Goal: Entertainment & Leisure: Browse casually

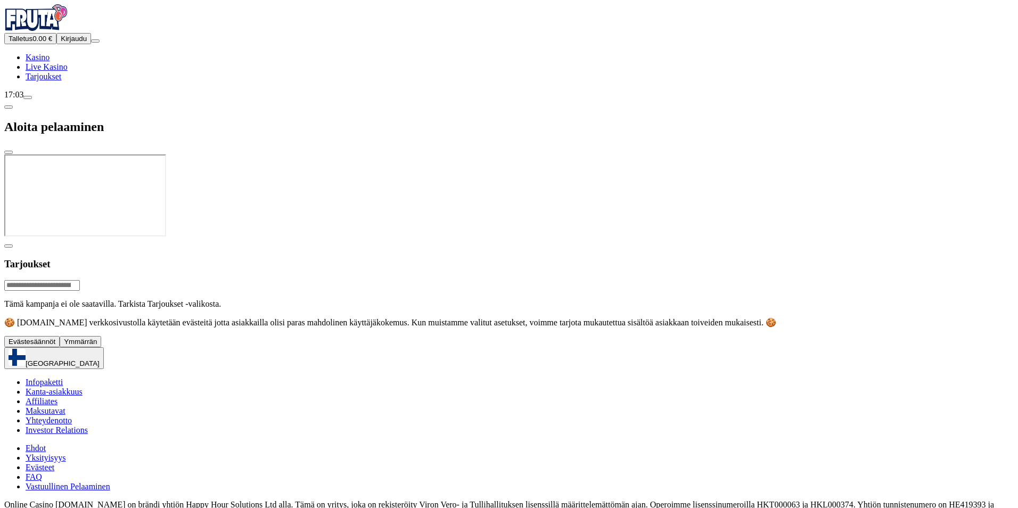
click at [65, 43] on span "Kirjaudu" at bounding box center [74, 39] width 26 height 8
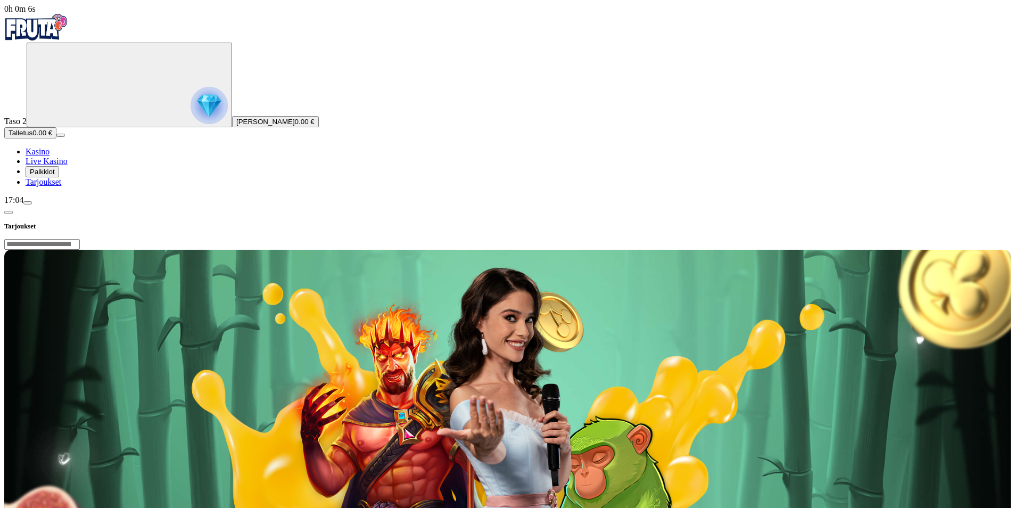
click at [55, 176] on span "Palkkiot" at bounding box center [42, 172] width 25 height 8
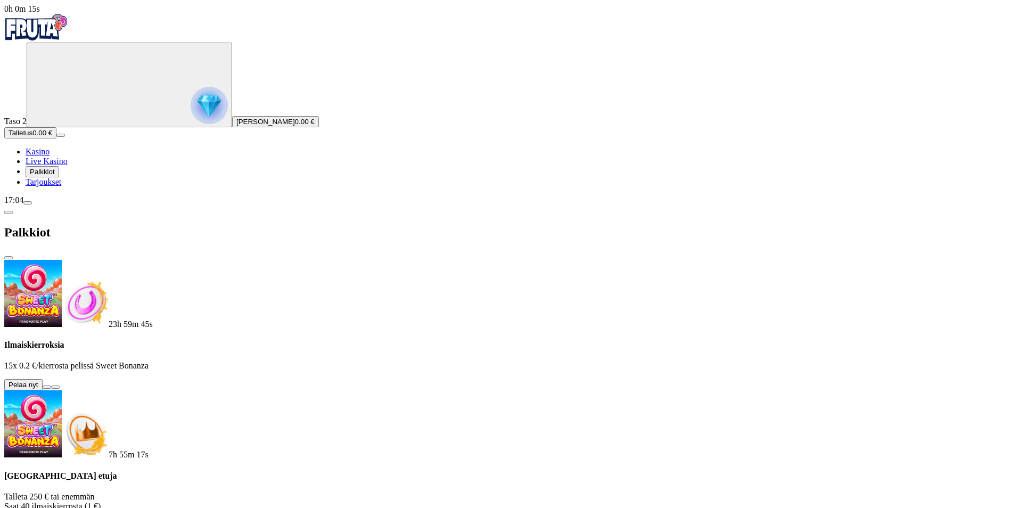
click at [51, 385] on button at bounding box center [47, 386] width 9 height 3
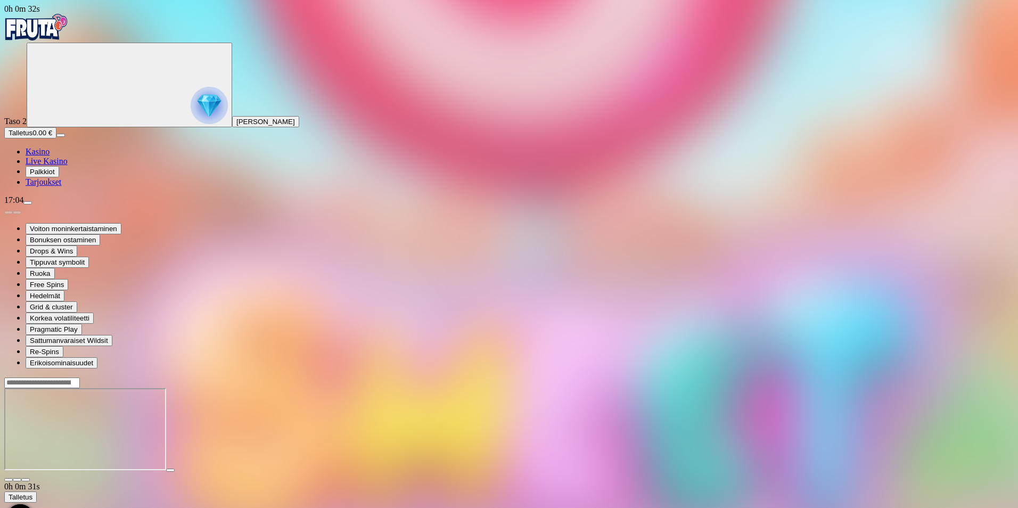
click at [963, 377] on div at bounding box center [508, 429] width 1009 height 105
click at [1017, 60] on html "0h 2m 31s Taso 2 [PERSON_NAME] Talletus 0.00 € Kasino Live Kasino Palkkiot Tarj…" at bounding box center [509, 452] width 1018 height 904
click at [49, 156] on span "Kasino" at bounding box center [38, 151] width 24 height 9
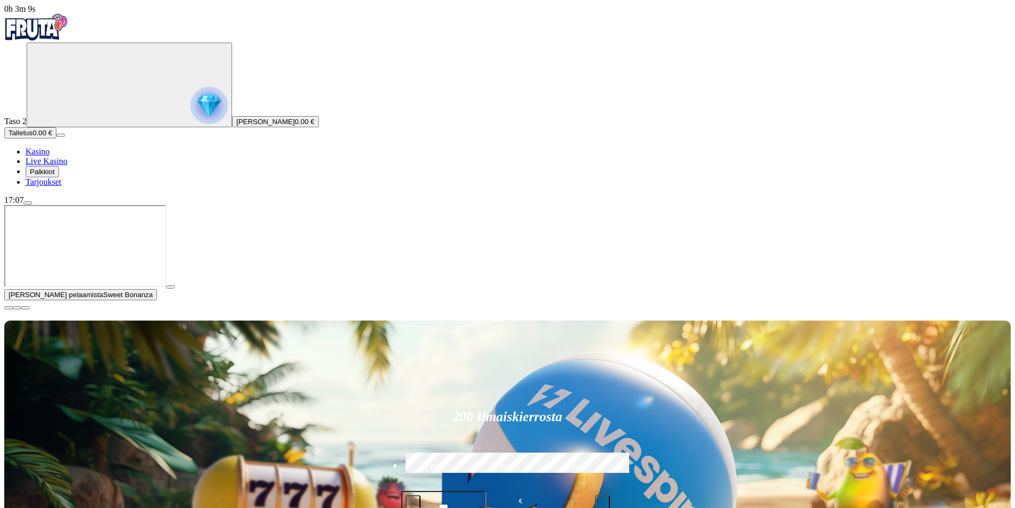
click at [55, 176] on span "Palkkiot" at bounding box center [42, 172] width 25 height 8
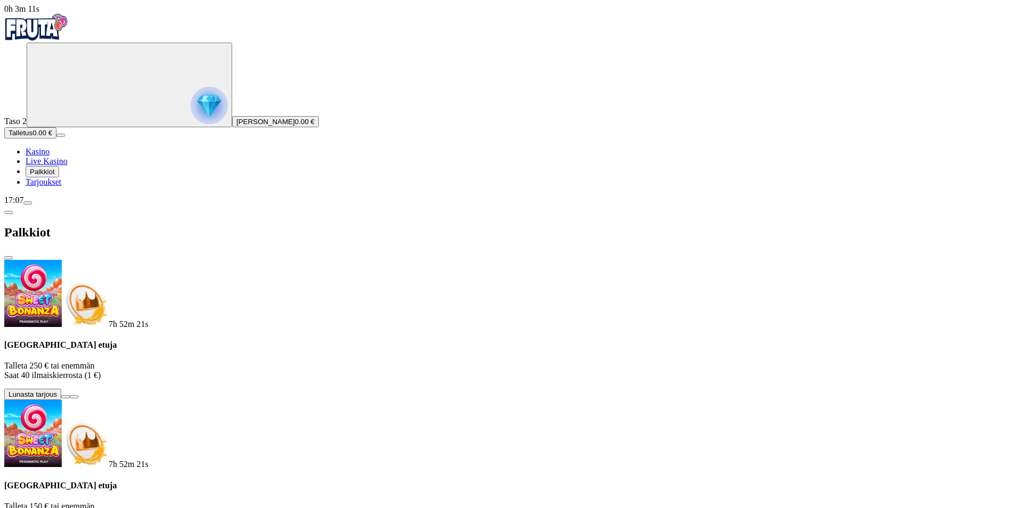
click at [61, 186] on span "Tarjoukset" at bounding box center [44, 181] width 36 height 9
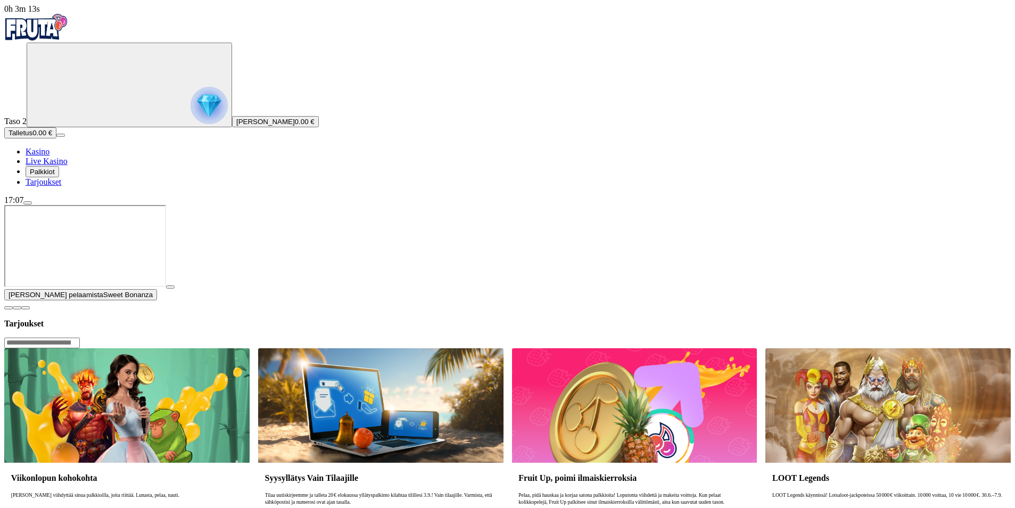
click at [49, 156] on span "Kasino" at bounding box center [38, 151] width 24 height 9
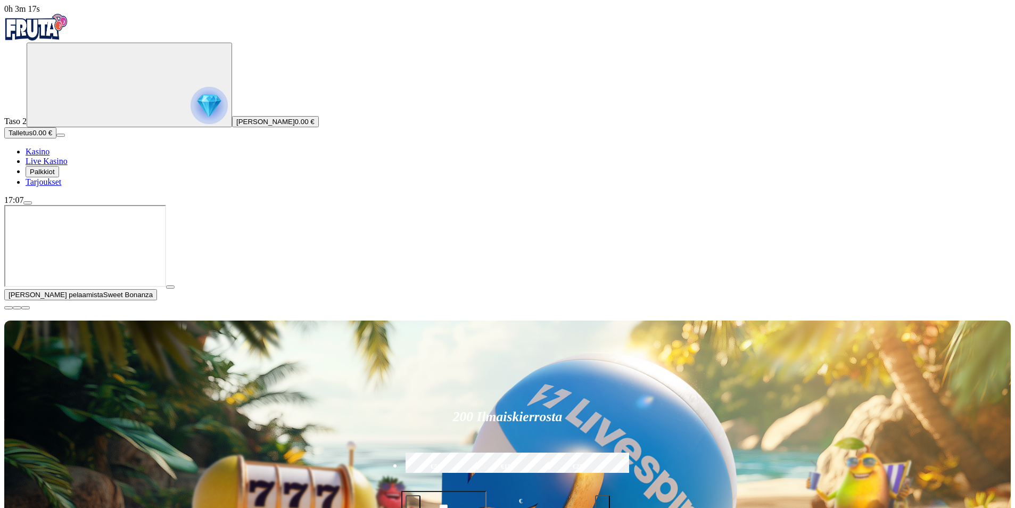
click at [55, 176] on span "Palkkiot" at bounding box center [42, 172] width 25 height 8
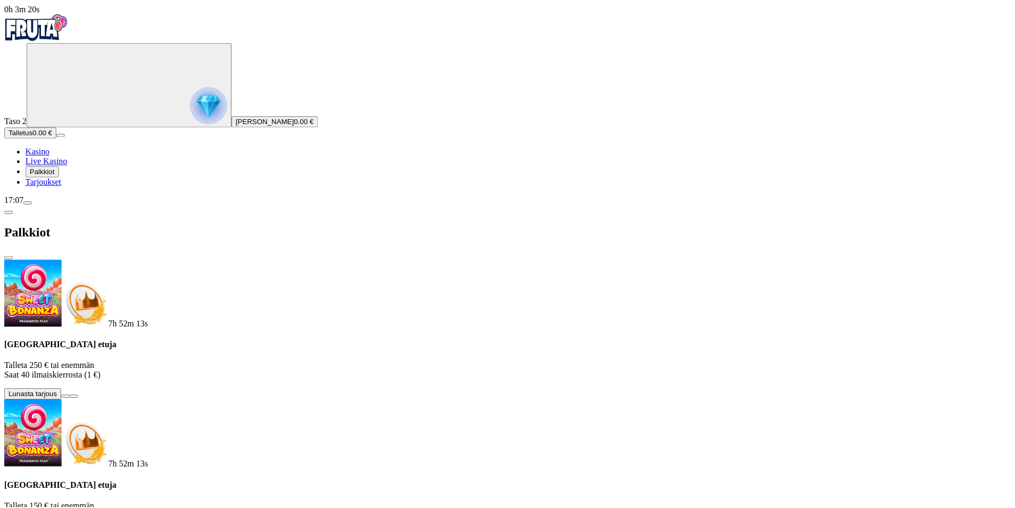
scroll to position [48, 0]
click at [49, 156] on span "Kasino" at bounding box center [38, 151] width 24 height 9
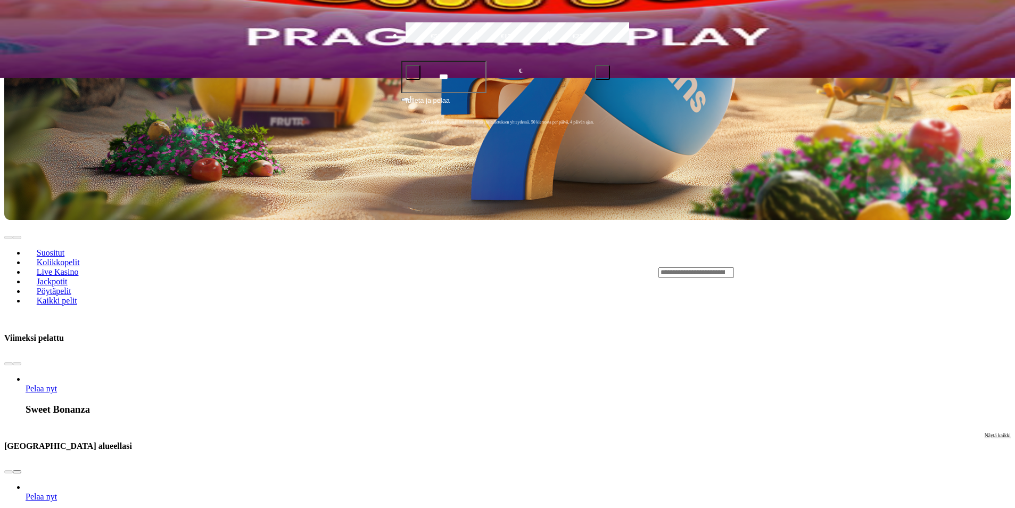
scroll to position [426, 0]
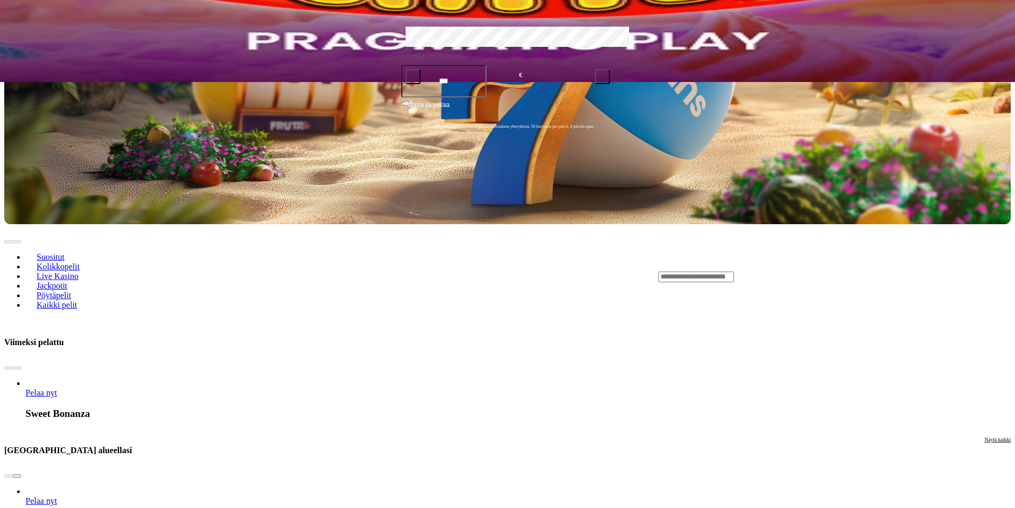
click at [57, 496] on span "Pelaa nyt" at bounding box center [41, 500] width 31 height 9
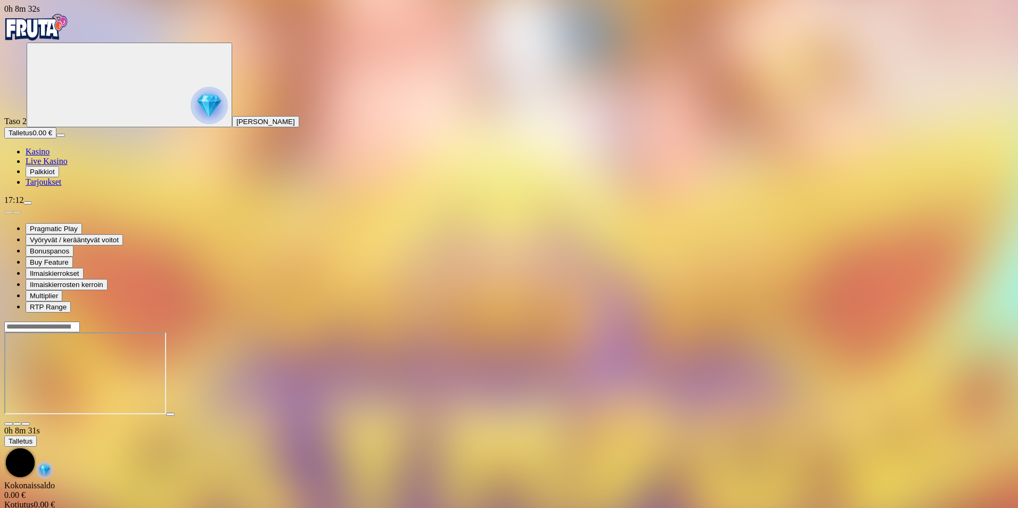
click at [9, 424] on span "close icon" at bounding box center [9, 424] width 0 height 0
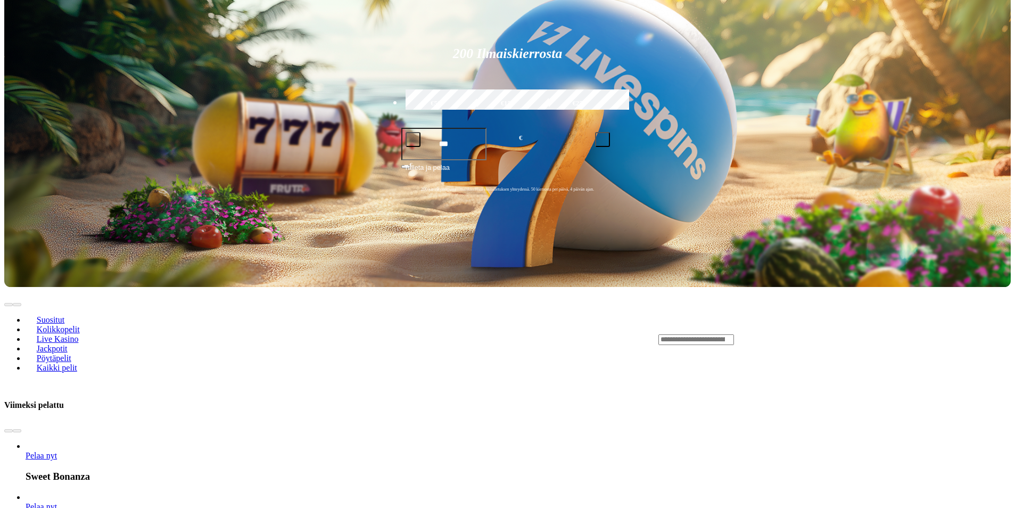
scroll to position [266, 0]
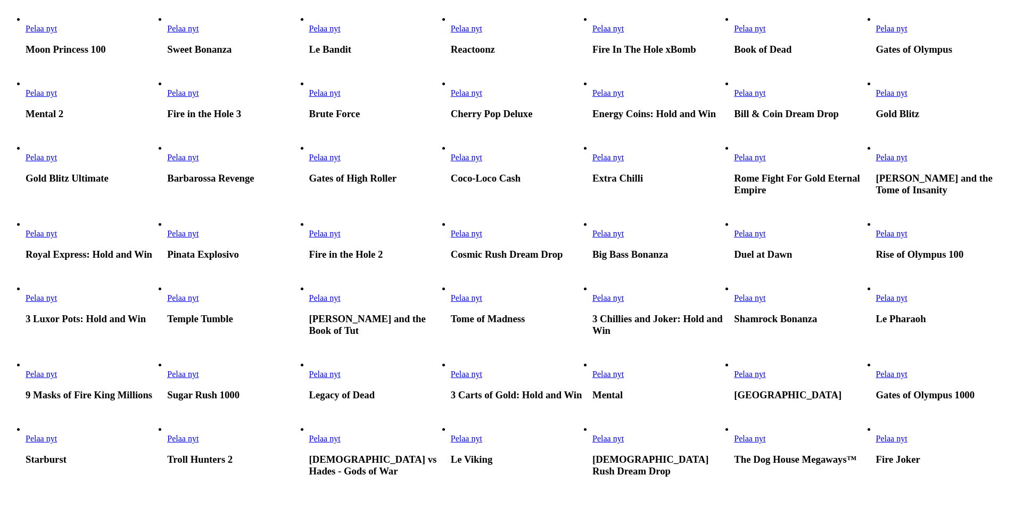
scroll to position [373, 0]
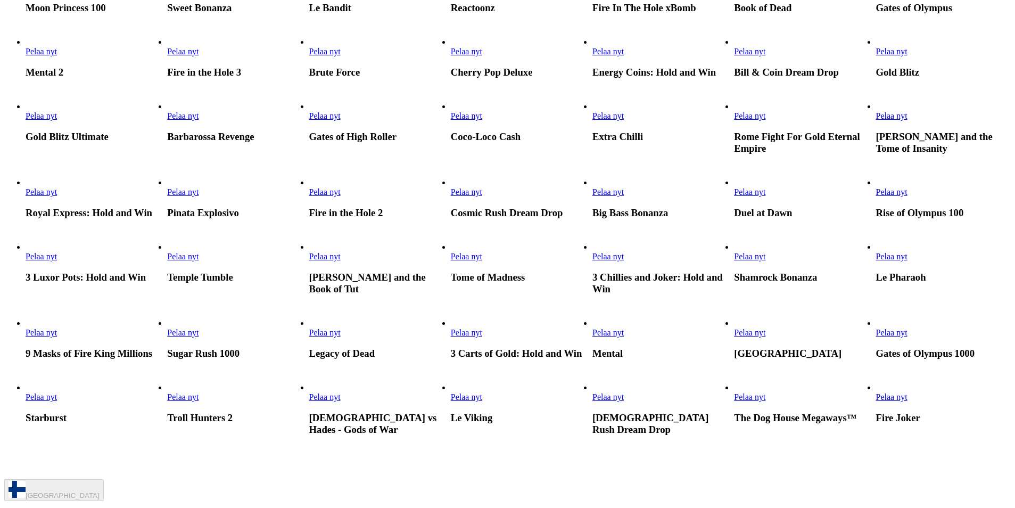
click at [341, 120] on span "Pelaa nyt" at bounding box center [324, 115] width 31 height 9
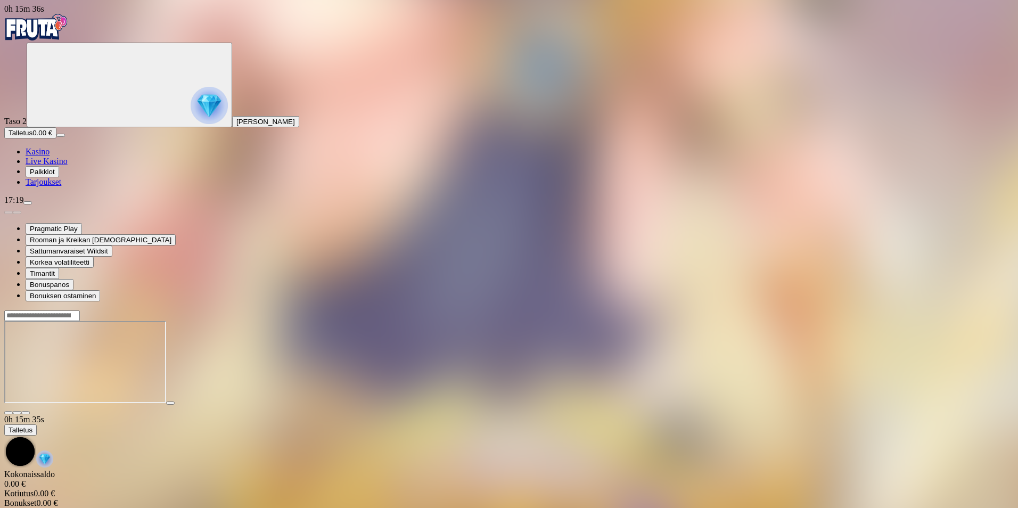
click at [9, 412] on span "close icon" at bounding box center [9, 412] width 0 height 0
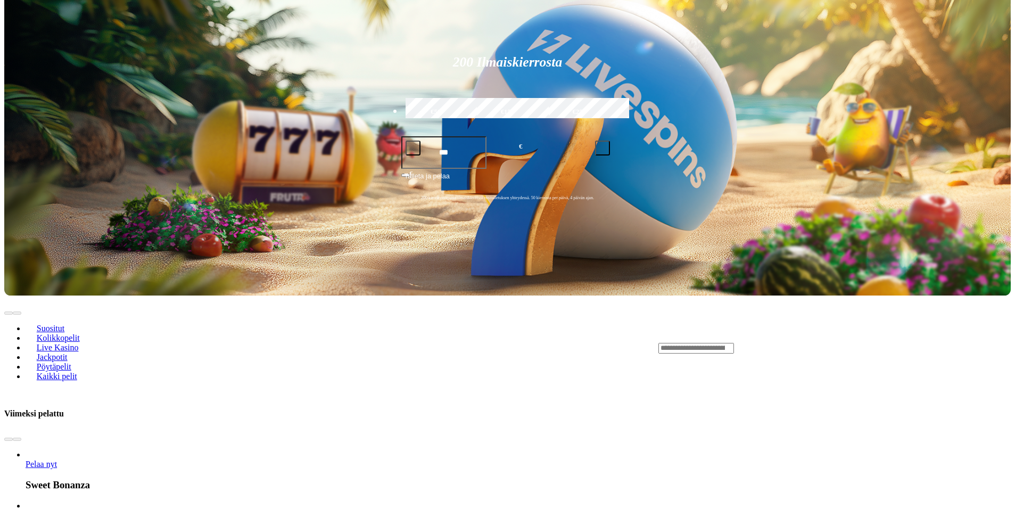
scroll to position [266, 0]
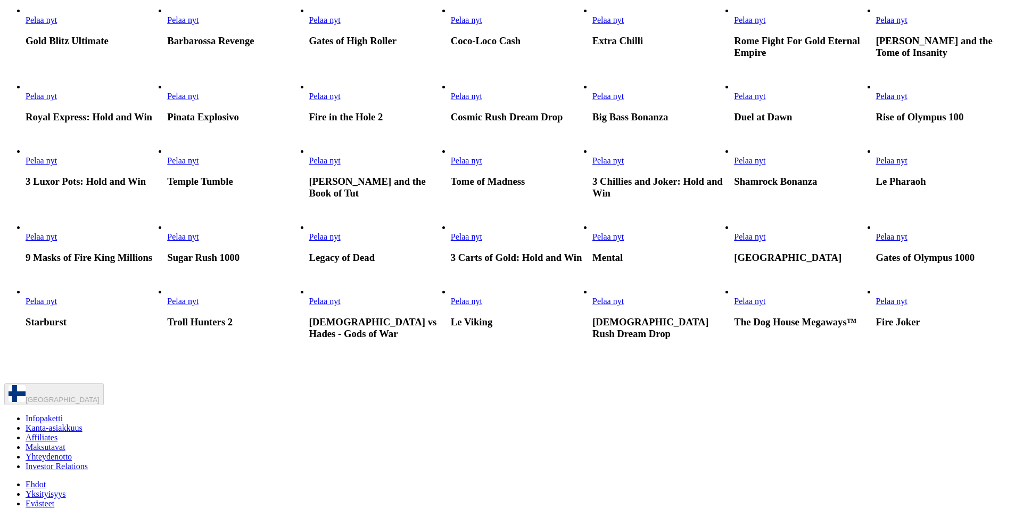
scroll to position [479, 0]
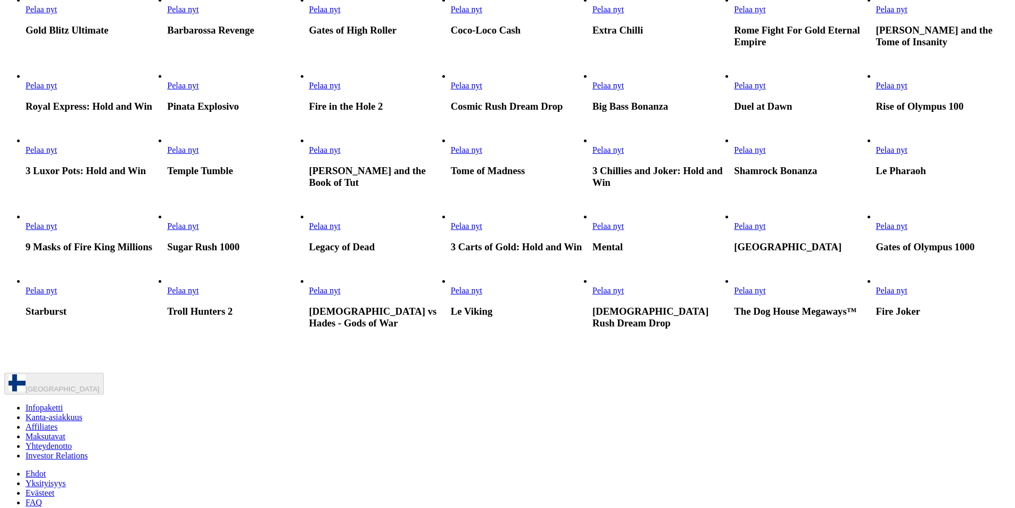
click at [907, 90] on span "Pelaa nyt" at bounding box center [891, 85] width 31 height 9
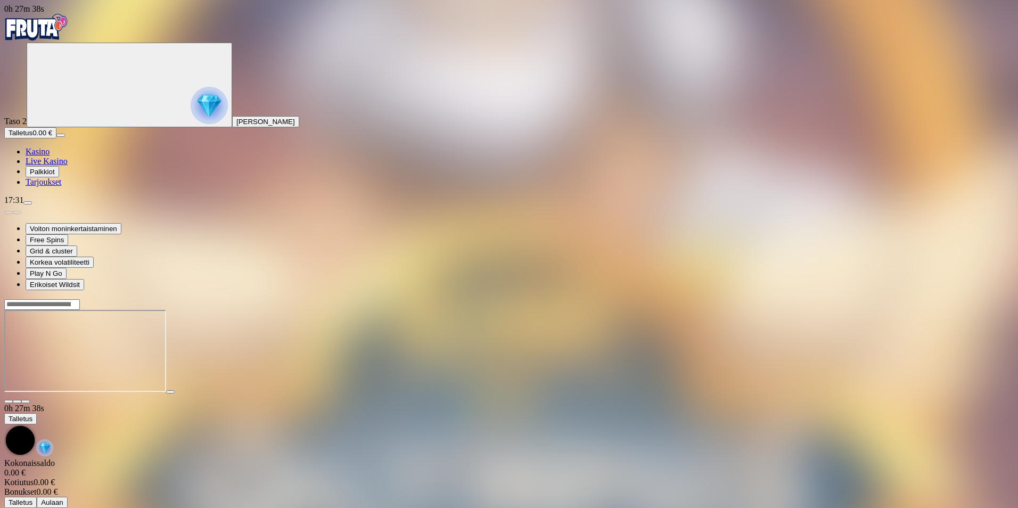
click at [9, 401] on span "close icon" at bounding box center [9, 401] width 0 height 0
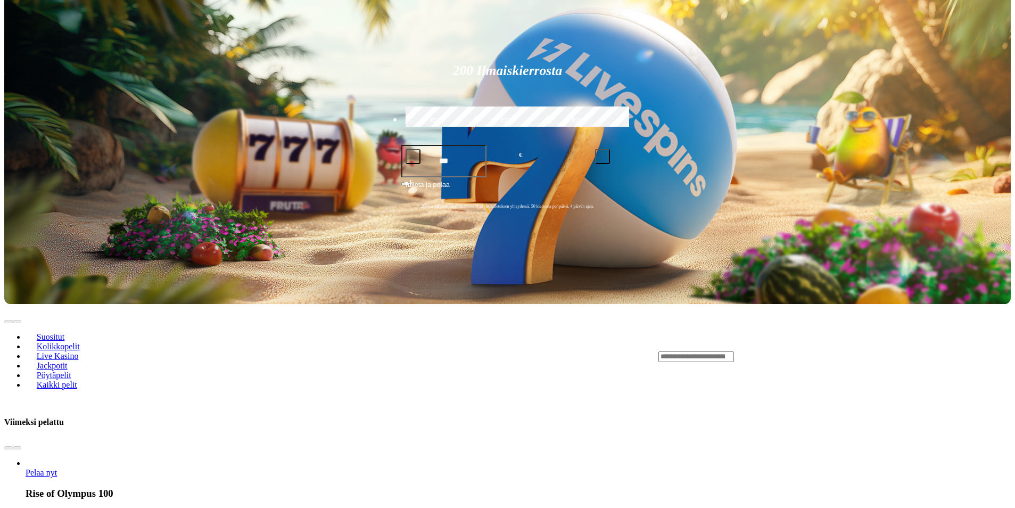
scroll to position [266, 0]
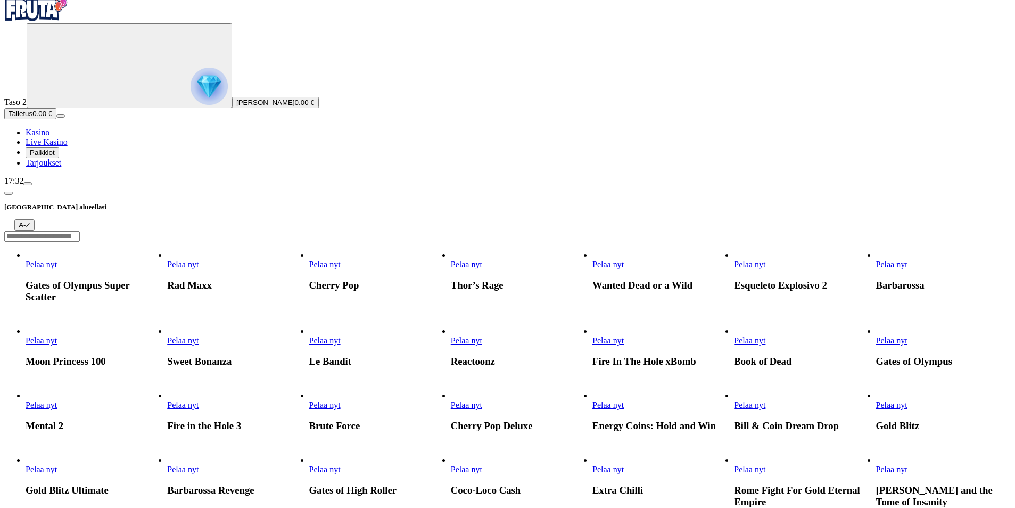
scroll to position [106, 0]
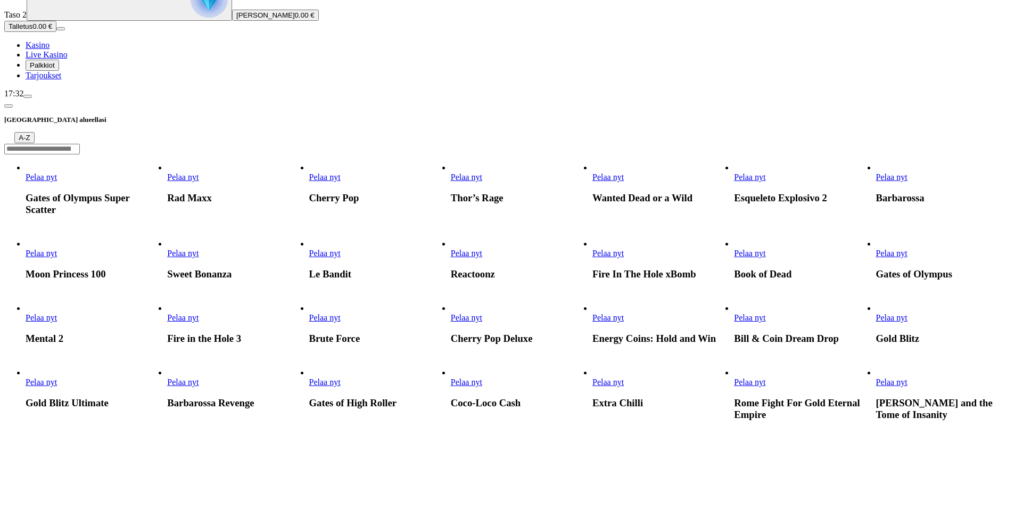
click at [295, 19] on span "0.00 €" at bounding box center [305, 15] width 20 height 8
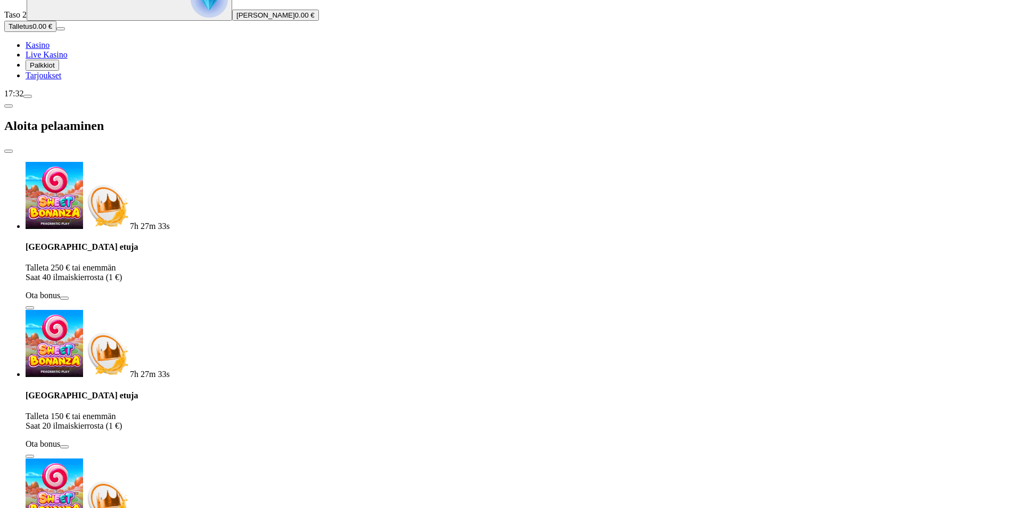
click at [61, 80] on span "Tarjoukset" at bounding box center [44, 75] width 36 height 9
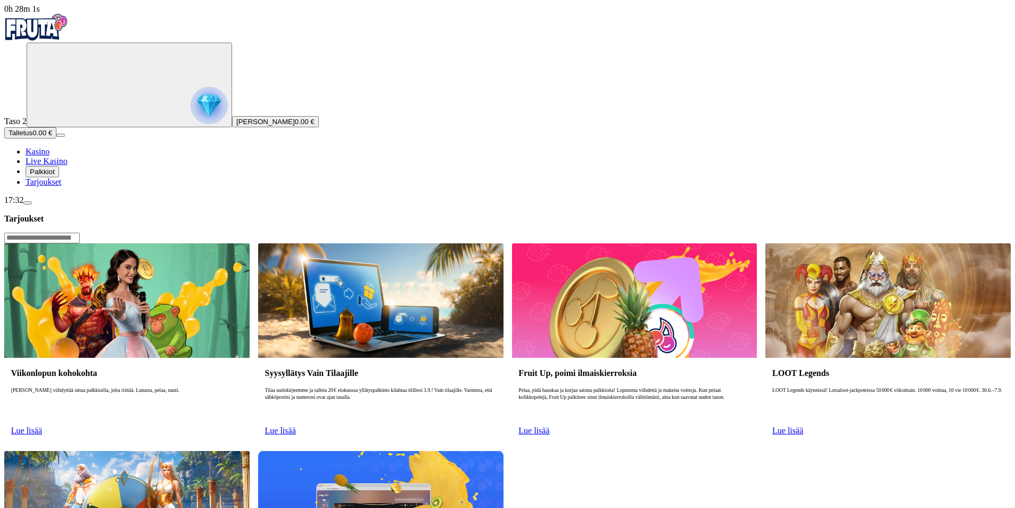
click at [55, 176] on span "Palkkiot" at bounding box center [42, 172] width 25 height 8
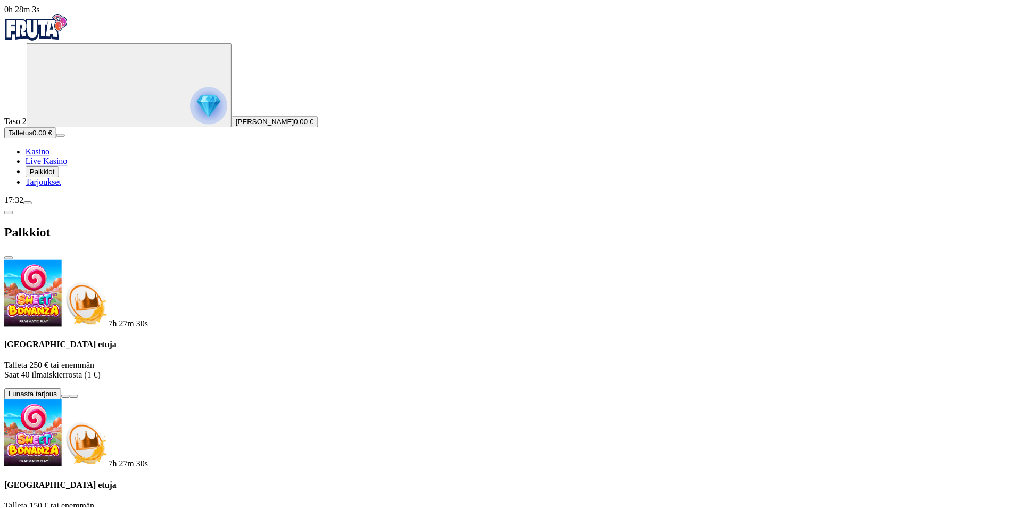
scroll to position [48, 0]
click at [54, 166] on span "Live Kasino" at bounding box center [47, 160] width 42 height 9
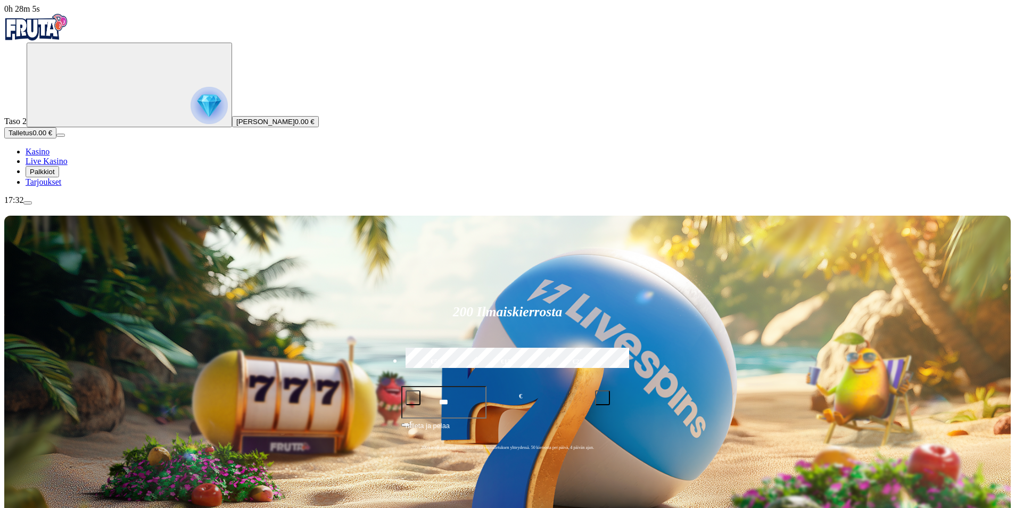
click at [49, 156] on span "Kasino" at bounding box center [38, 151] width 24 height 9
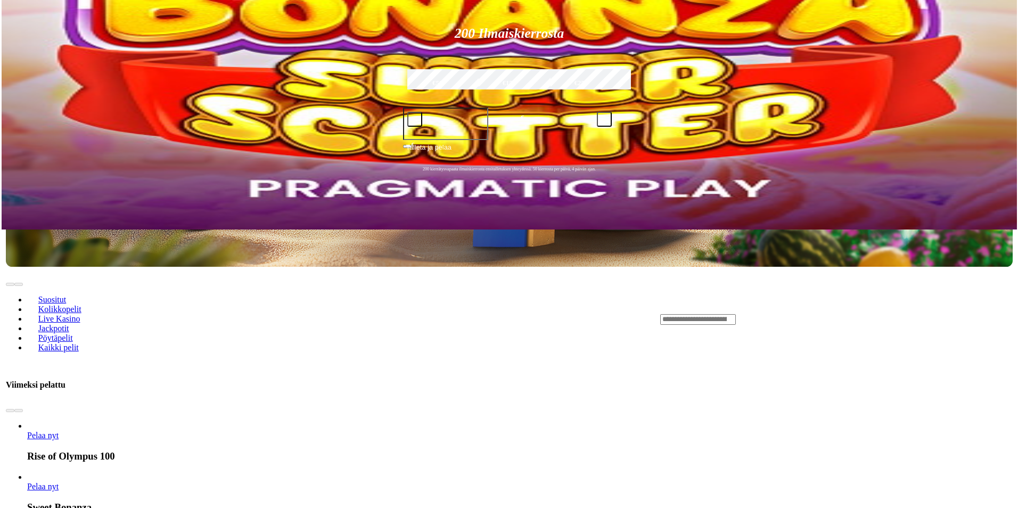
scroll to position [373, 0]
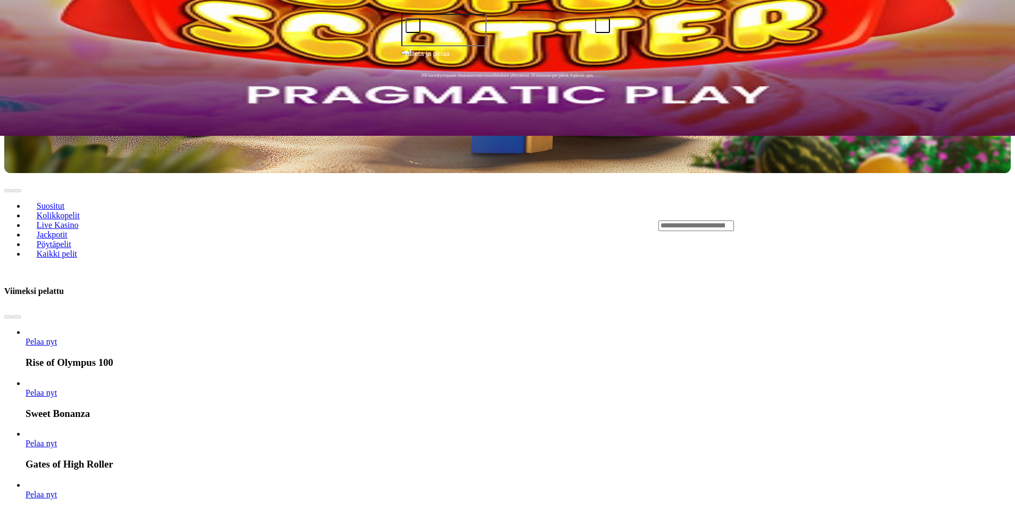
scroll to position [373, 0]
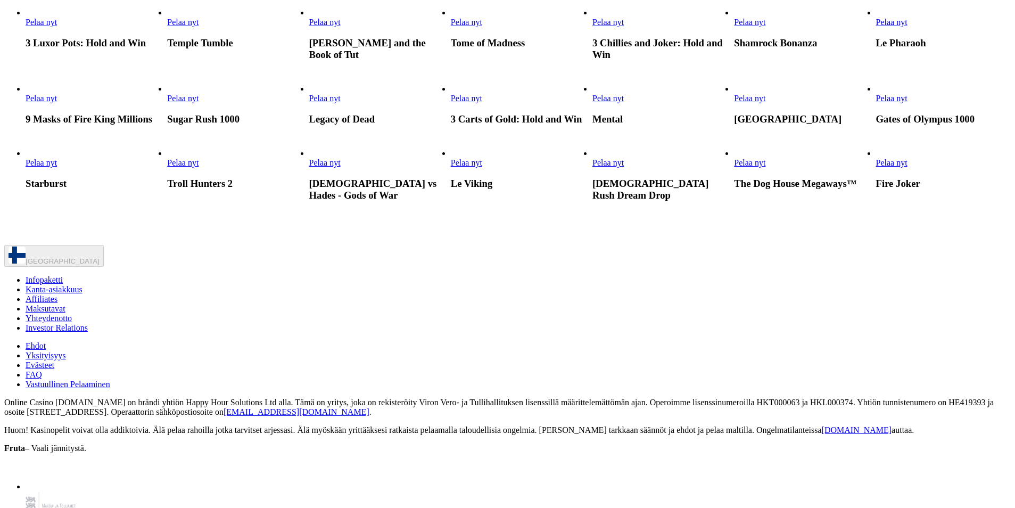
scroll to position [745, 0]
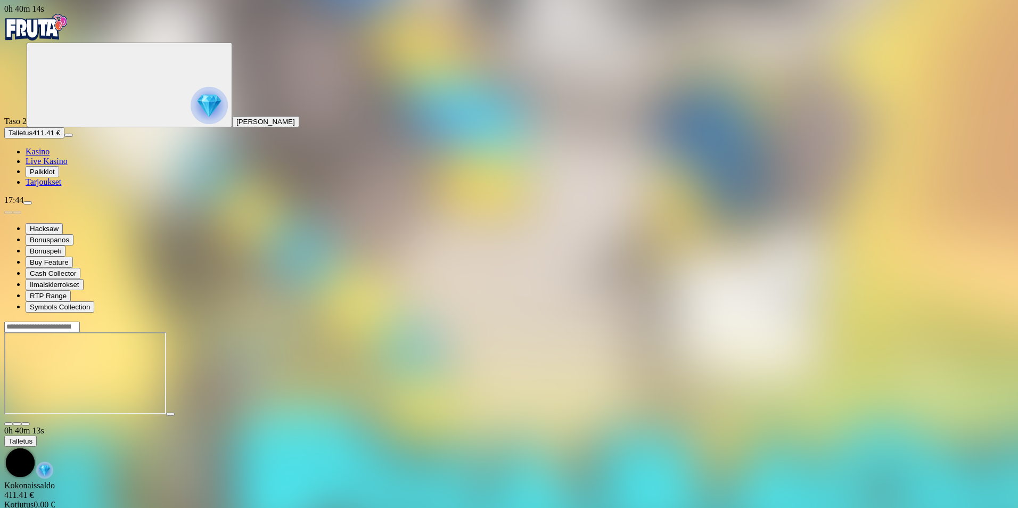
click at [9, 424] on span "close icon" at bounding box center [9, 424] width 0 height 0
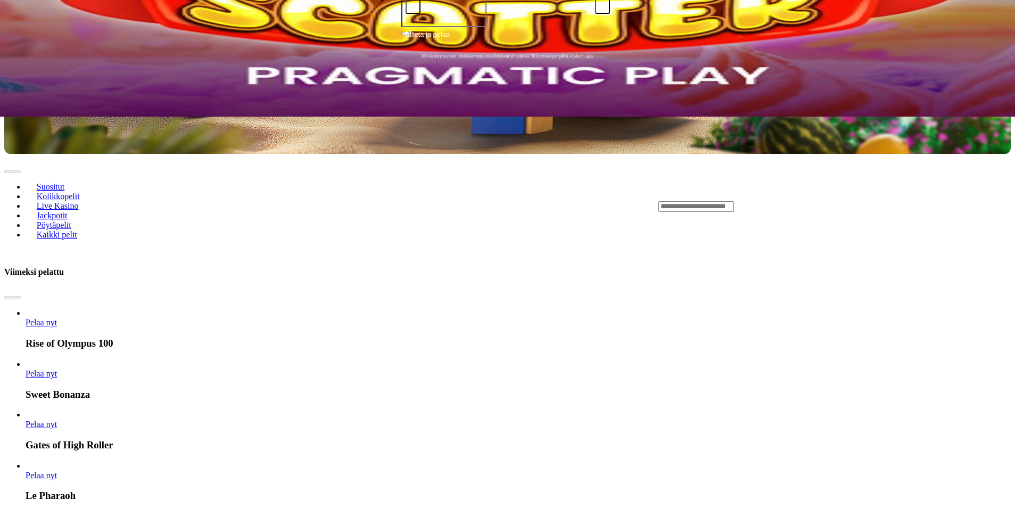
scroll to position [373, 0]
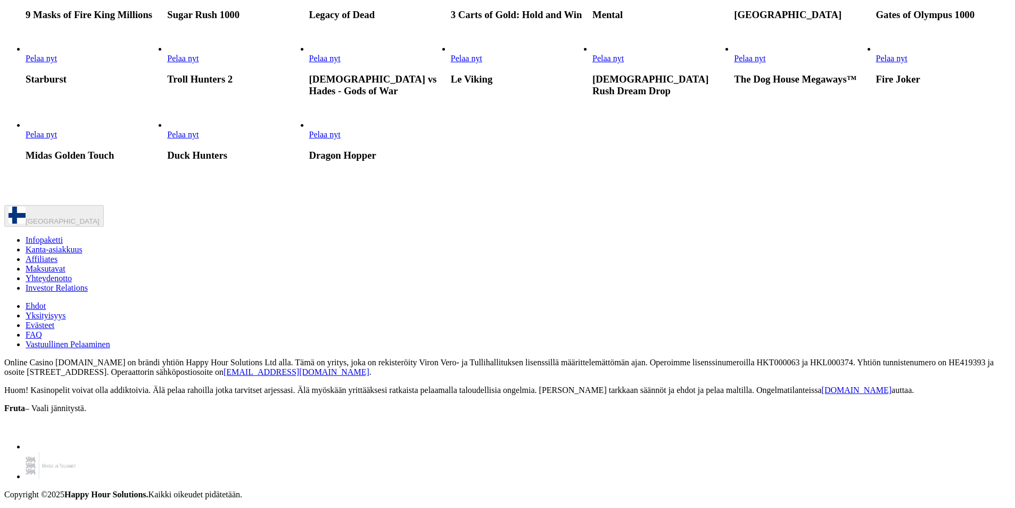
scroll to position [1064, 0]
click at [482, 63] on span "Pelaa nyt" at bounding box center [466, 58] width 31 height 9
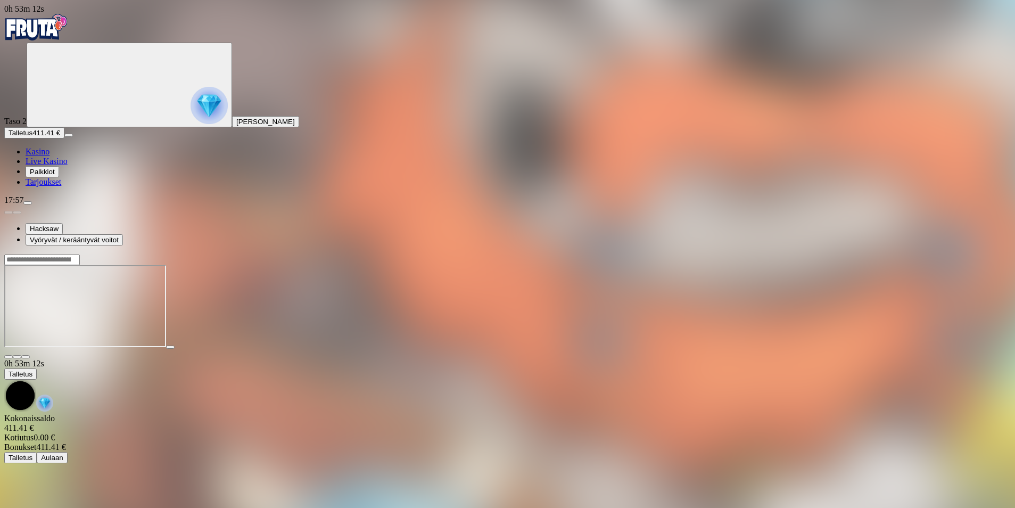
drag, startPoint x: 954, startPoint y: 55, endPoint x: 947, endPoint y: 60, distance: 8.0
click at [9, 357] on span "close icon" at bounding box center [9, 357] width 0 height 0
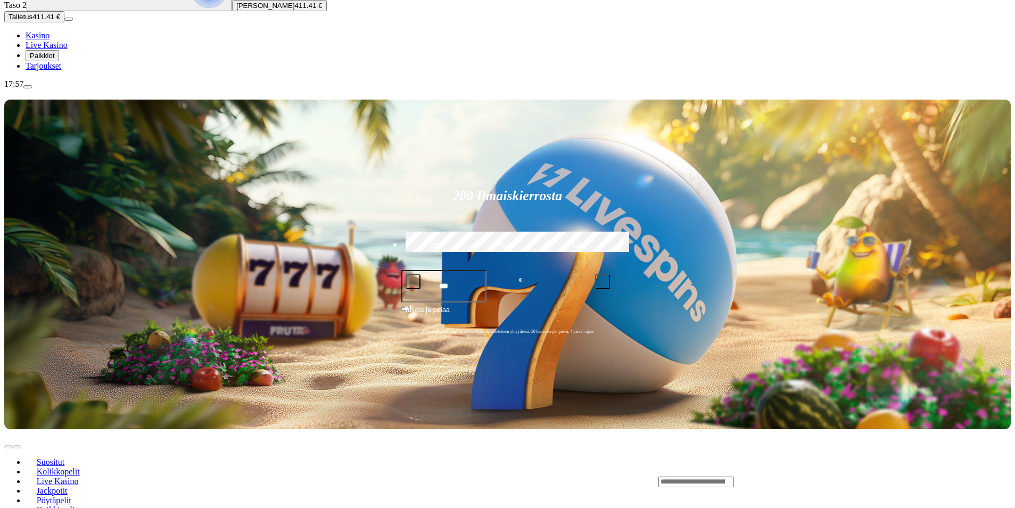
scroll to position [266, 0]
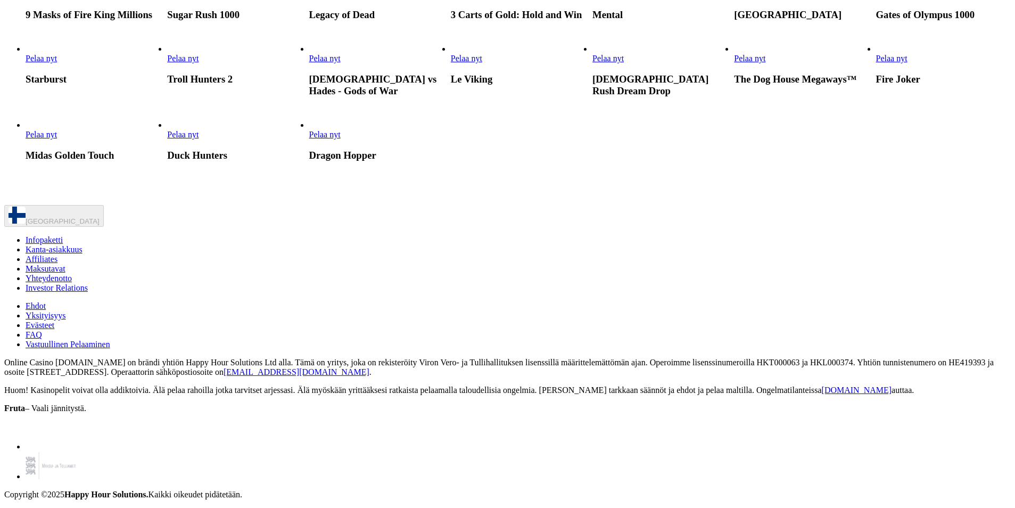
scroll to position [834, 0]
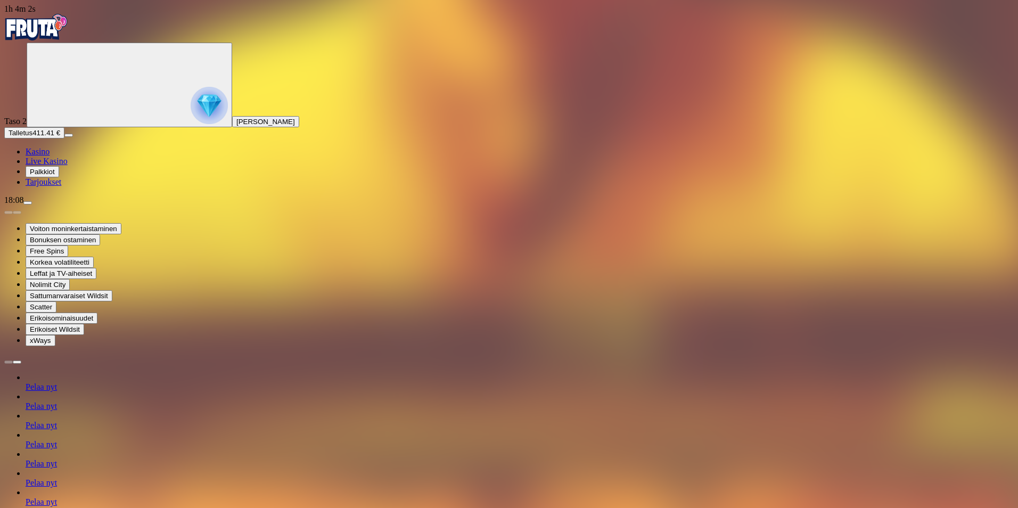
drag, startPoint x: 959, startPoint y: 59, endPoint x: 948, endPoint y: 64, distance: 11.4
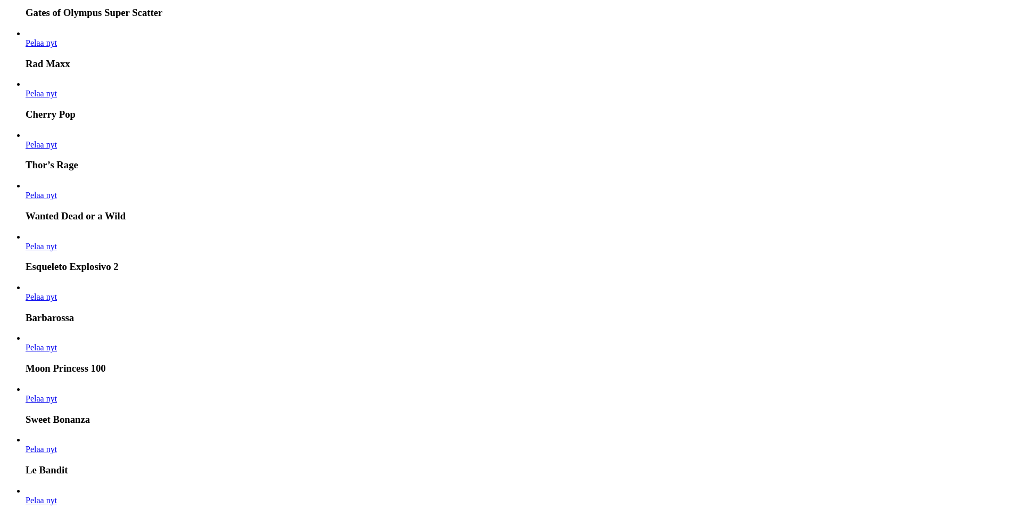
scroll to position [1171, 0]
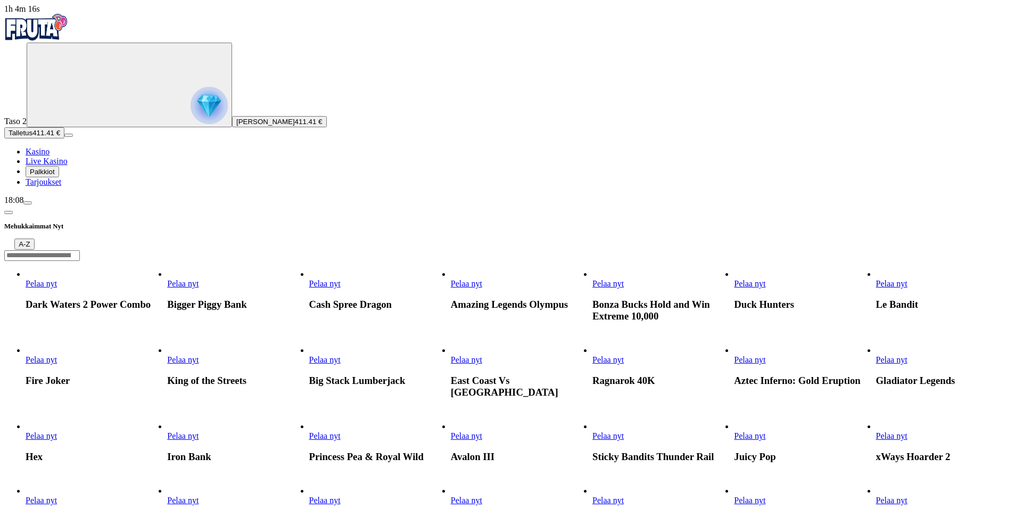
click at [26, 288] on link "Dark Waters 2 Power Combo" at bounding box center [26, 288] width 0 height 0
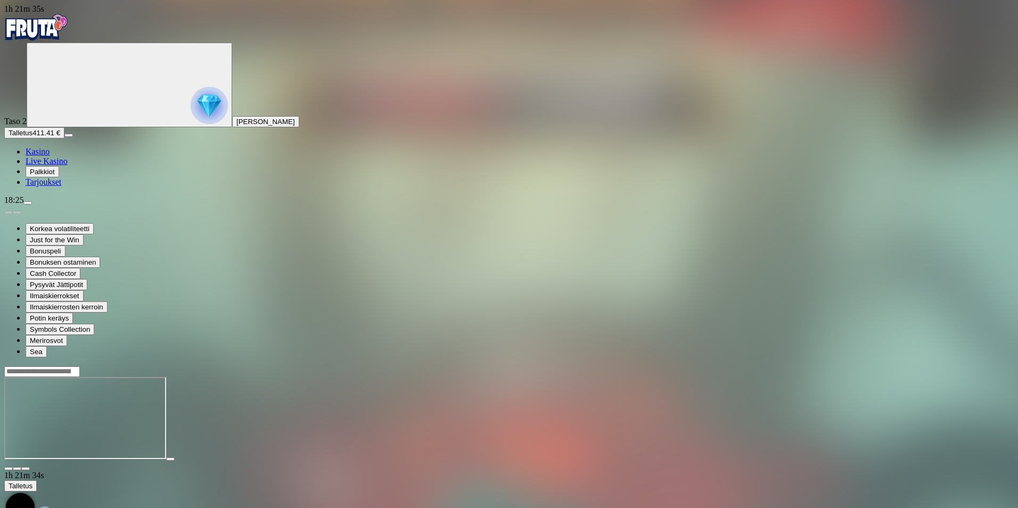
click at [9, 468] on span "close icon" at bounding box center [9, 468] width 0 height 0
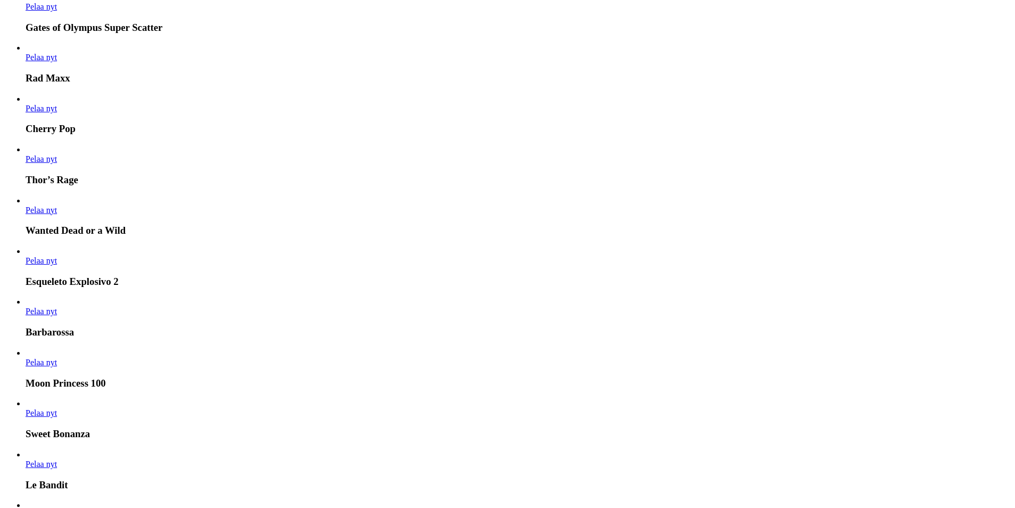
scroll to position [1224, 0]
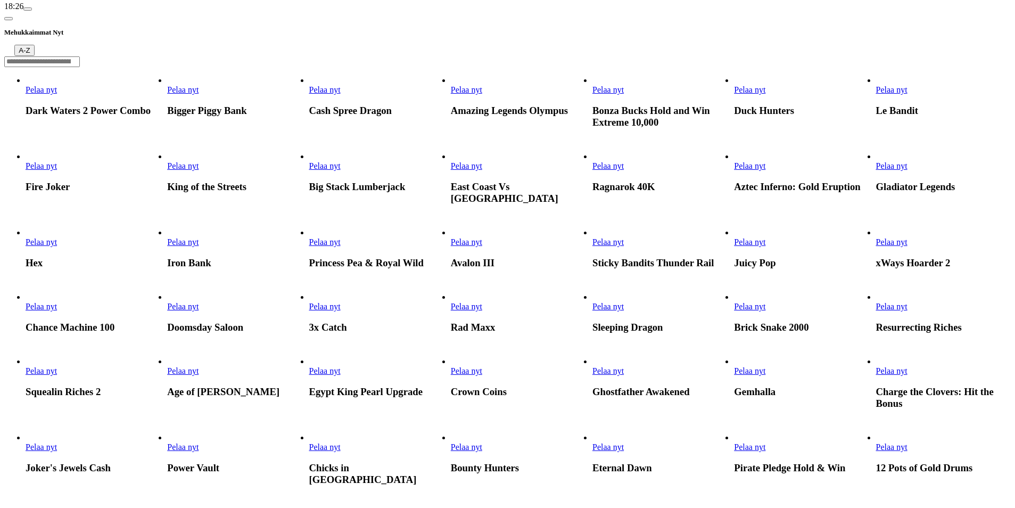
scroll to position [213, 0]
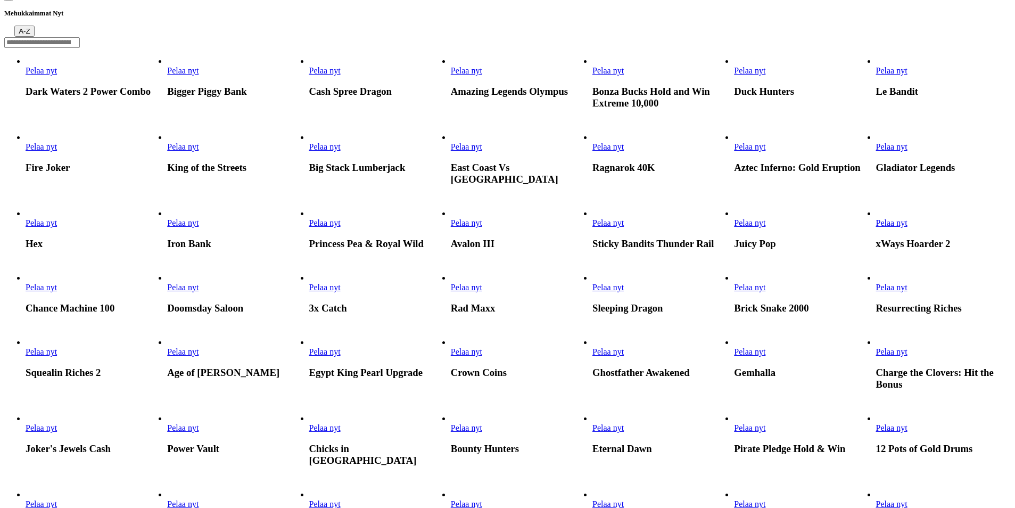
click at [624, 227] on link "Pelaa nyt" at bounding box center [607, 222] width 31 height 9
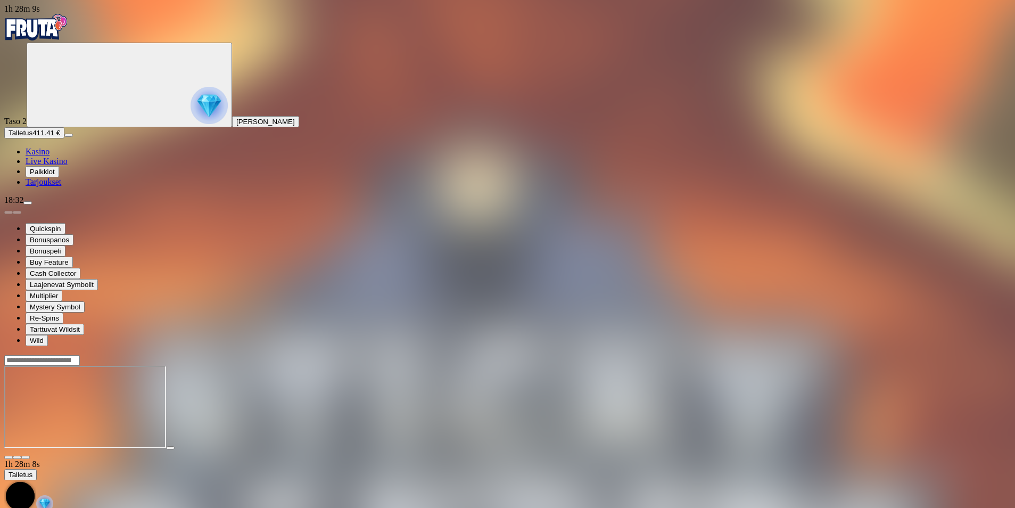
click at [9, 457] on span "close icon" at bounding box center [9, 457] width 0 height 0
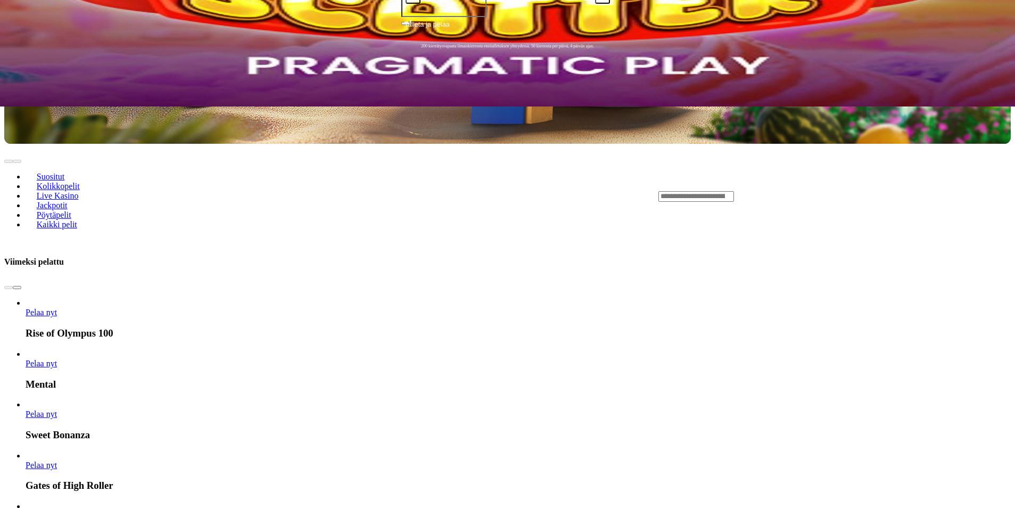
scroll to position [426, 0]
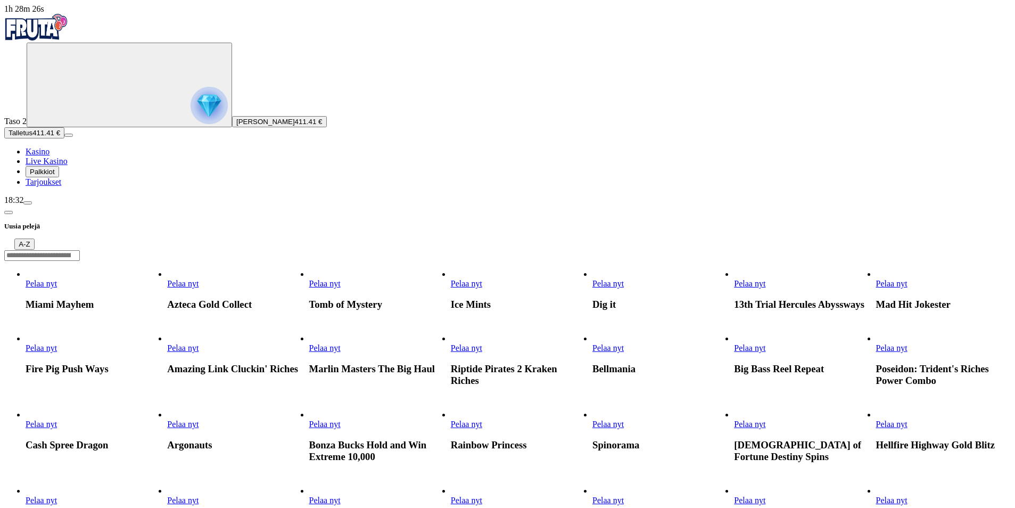
click at [765, 279] on span "Pelaa nyt" at bounding box center [749, 283] width 31 height 9
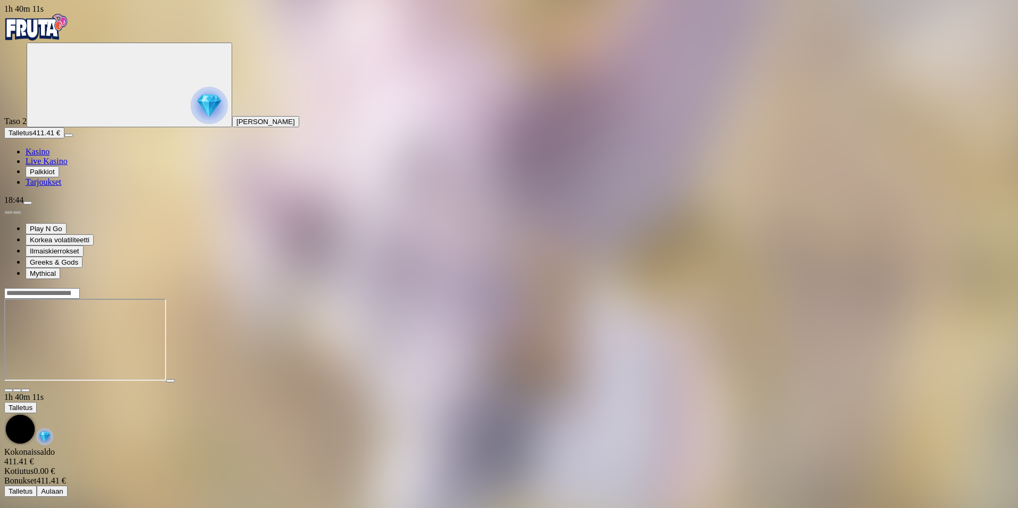
click at [9, 390] on span "close icon" at bounding box center [9, 390] width 0 height 0
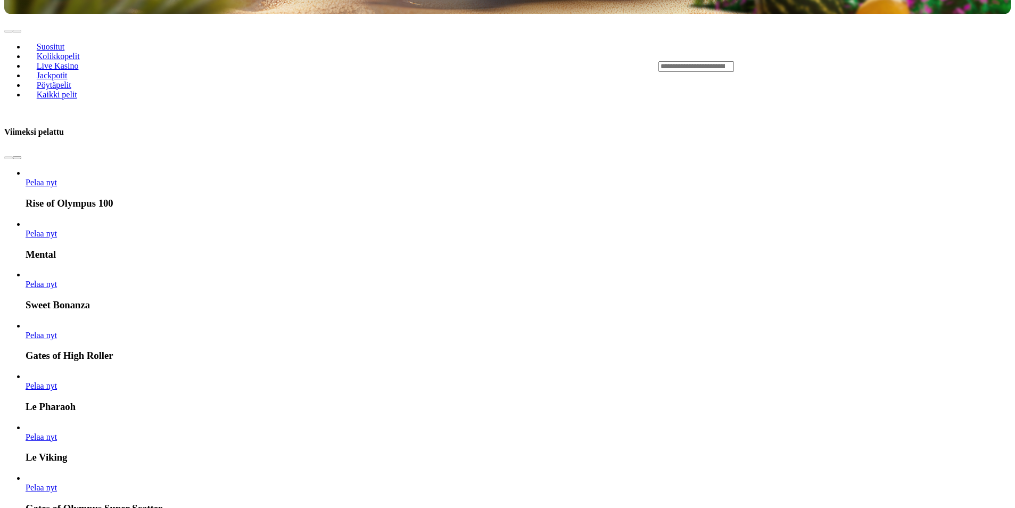
scroll to position [532, 0]
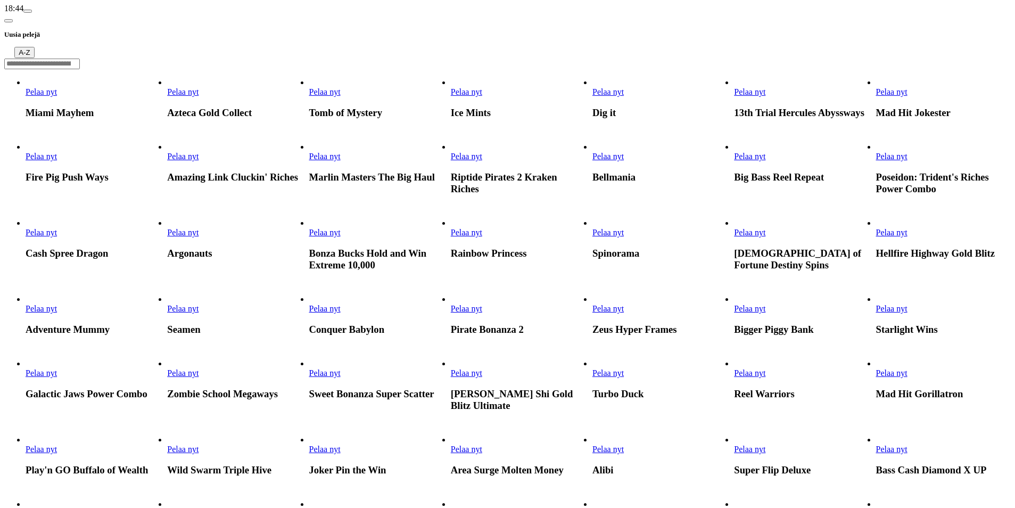
scroll to position [213, 0]
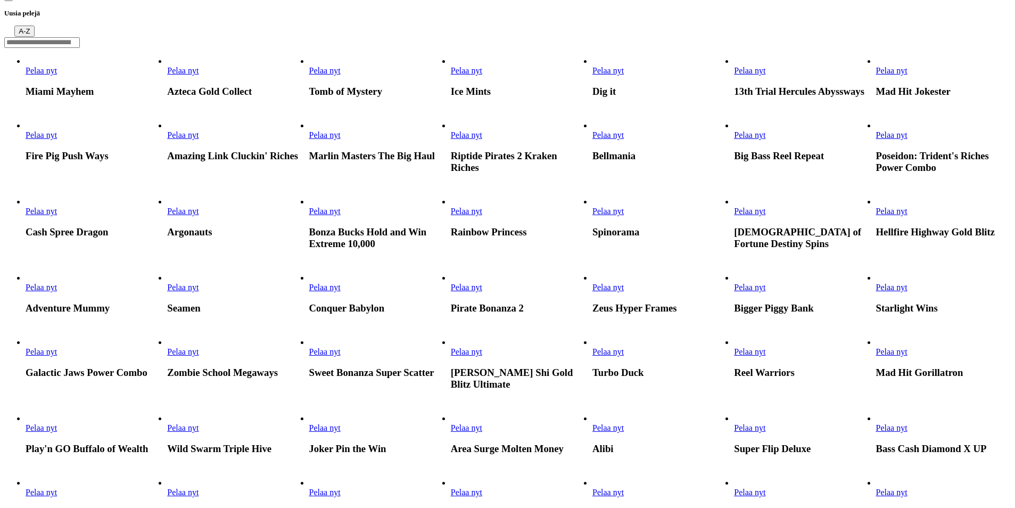
click at [199, 216] on span "Pelaa nyt" at bounding box center [182, 211] width 31 height 9
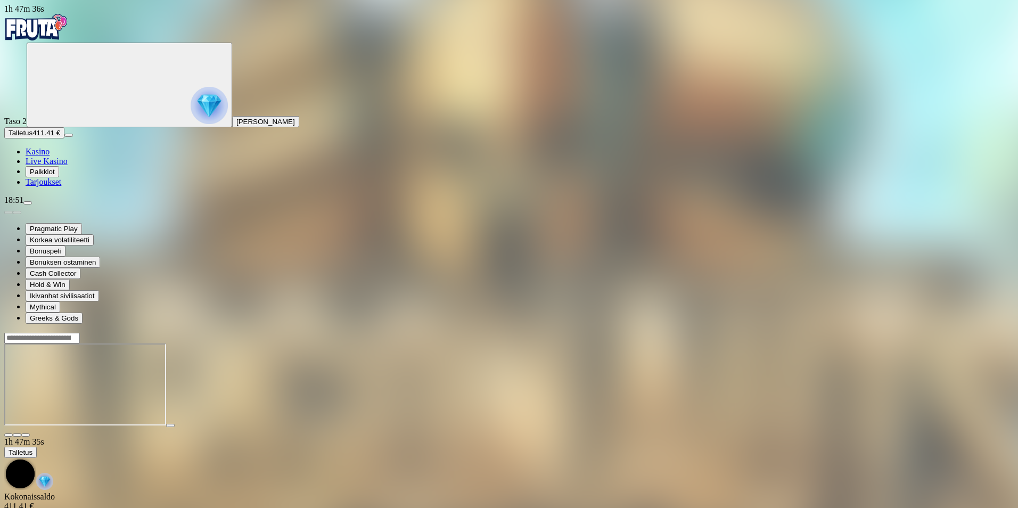
click at [9, 435] on span "close icon" at bounding box center [9, 435] width 0 height 0
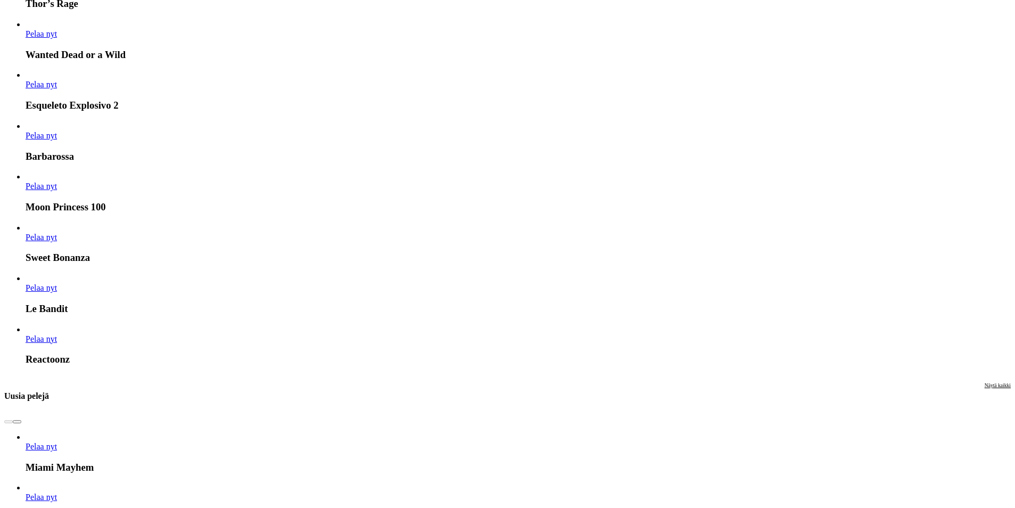
scroll to position [1543, 0]
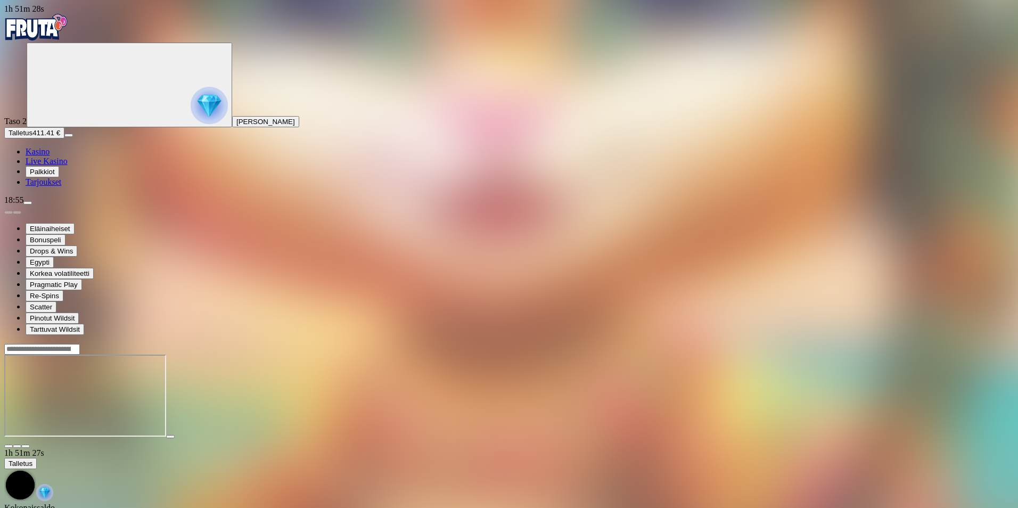
click at [9, 446] on span "close icon" at bounding box center [9, 446] width 0 height 0
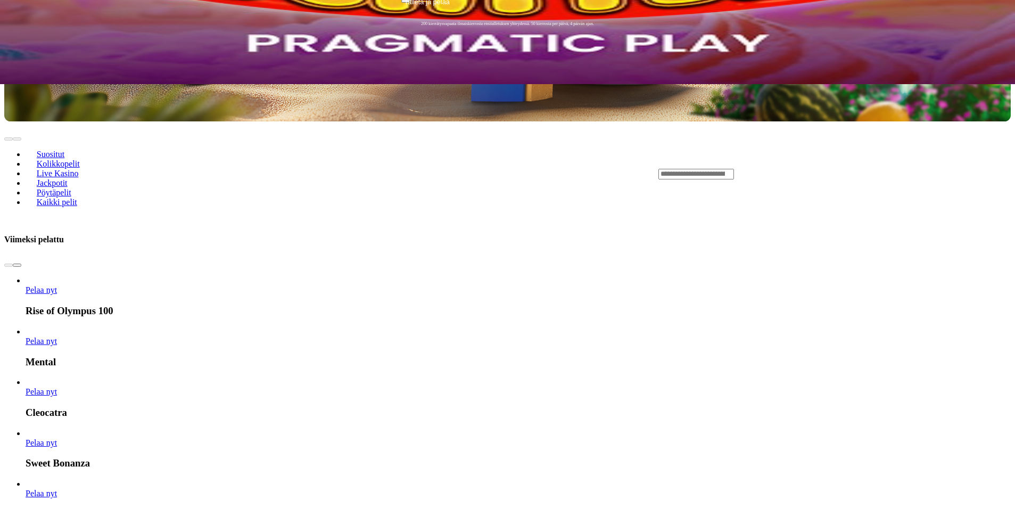
scroll to position [426, 0]
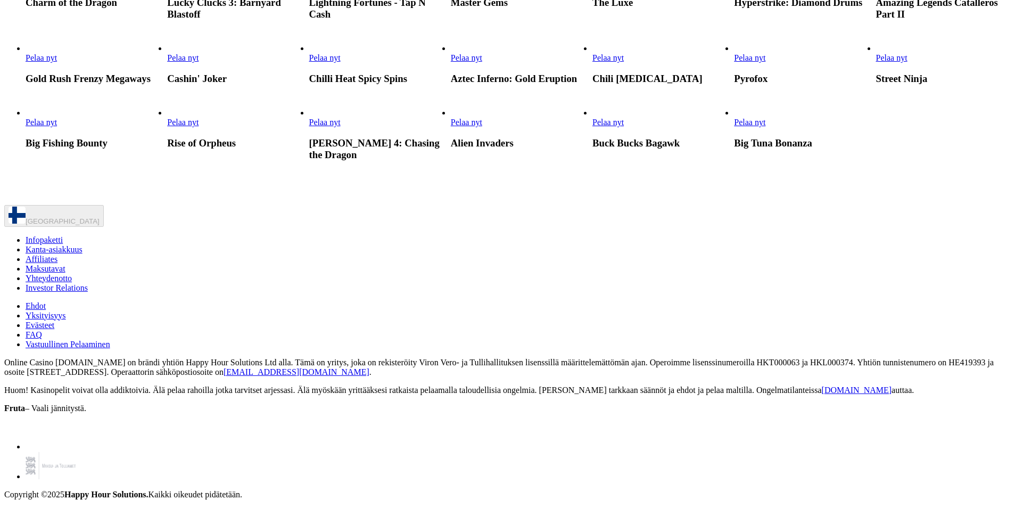
scroll to position [1437, 0]
click at [341, 127] on span "Pelaa nyt" at bounding box center [324, 122] width 31 height 9
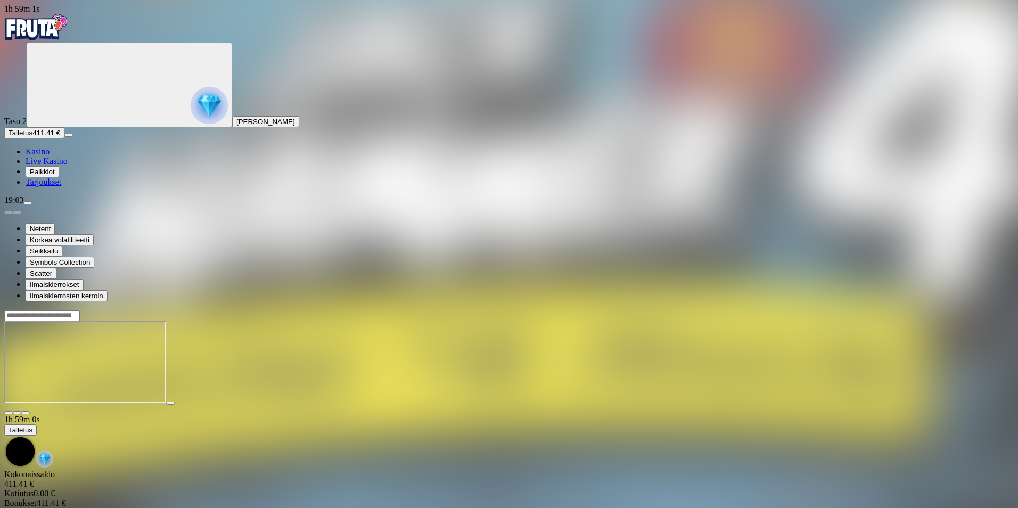
click at [569, 310] on header at bounding box center [508, 315] width 1009 height 11
click at [572, 310] on header at bounding box center [508, 315] width 1009 height 11
click at [9, 412] on span "close icon" at bounding box center [9, 412] width 0 height 0
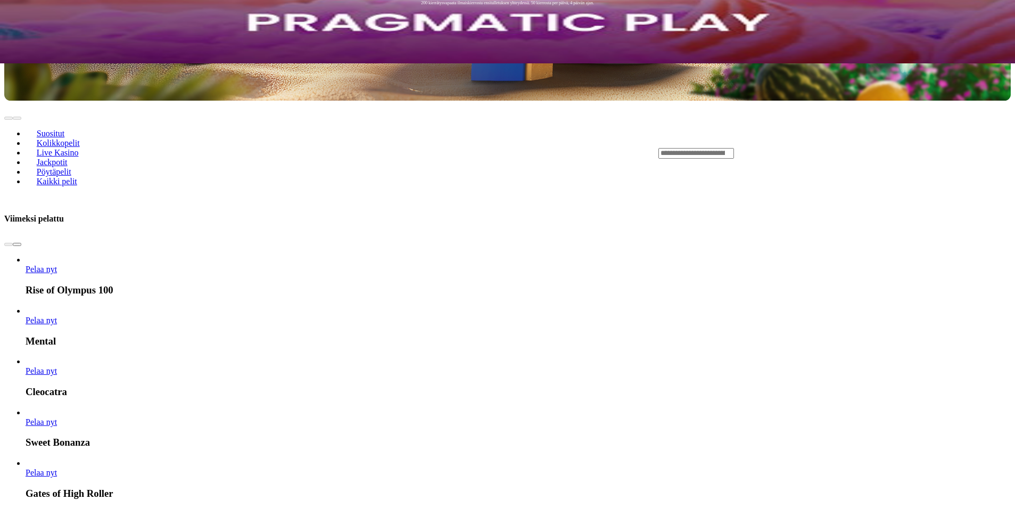
scroll to position [532, 0]
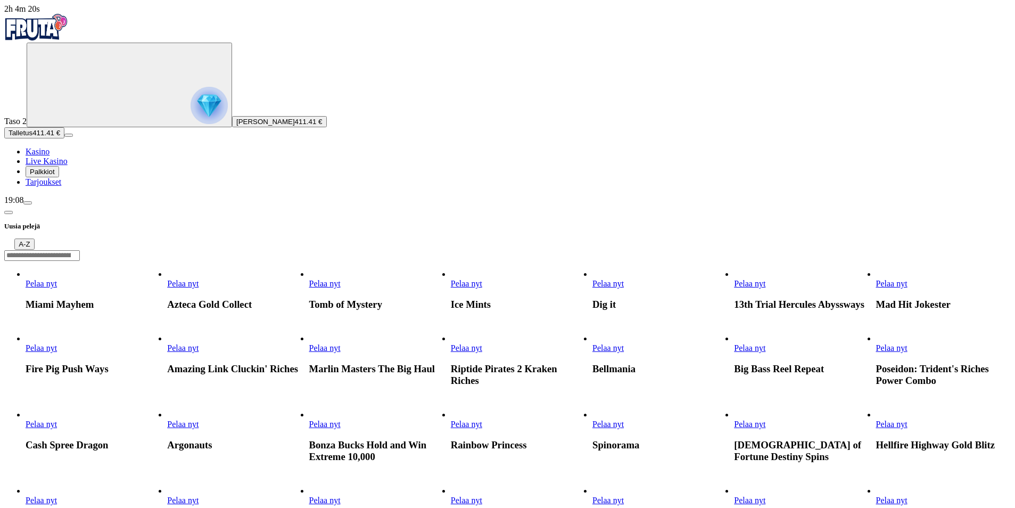
click at [624, 279] on span "Pelaa nyt" at bounding box center [607, 283] width 31 height 9
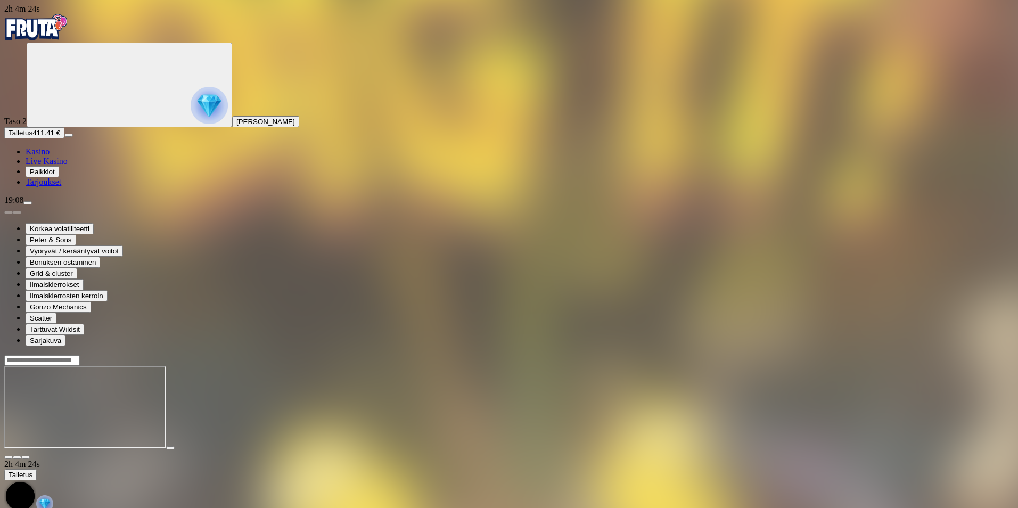
click at [9, 457] on span "close icon" at bounding box center [9, 457] width 0 height 0
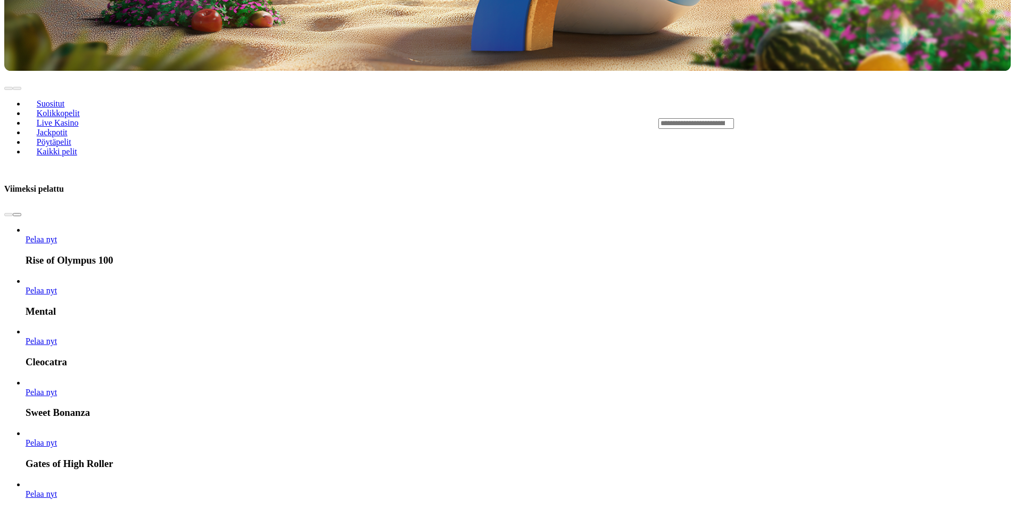
scroll to position [479, 0]
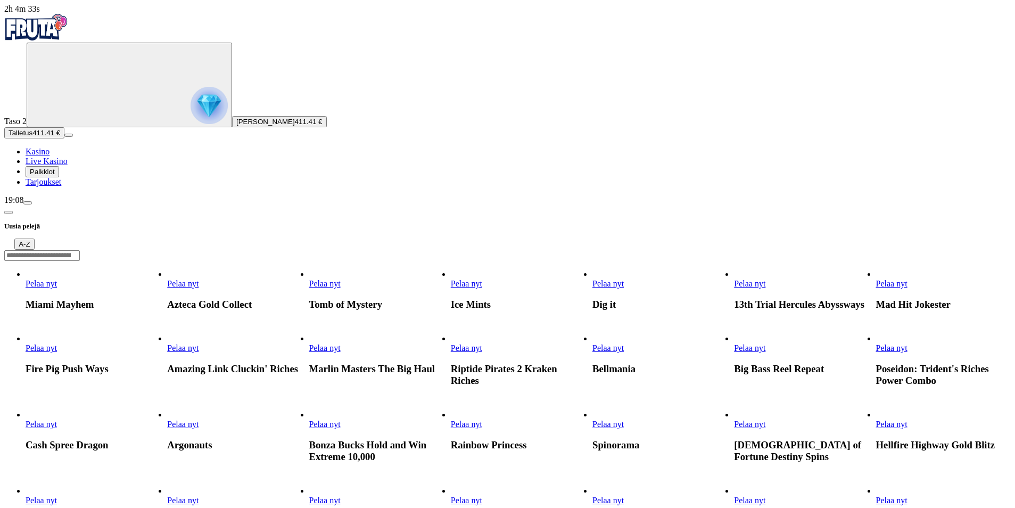
click at [482, 343] on span "Pelaa nyt" at bounding box center [466, 347] width 31 height 9
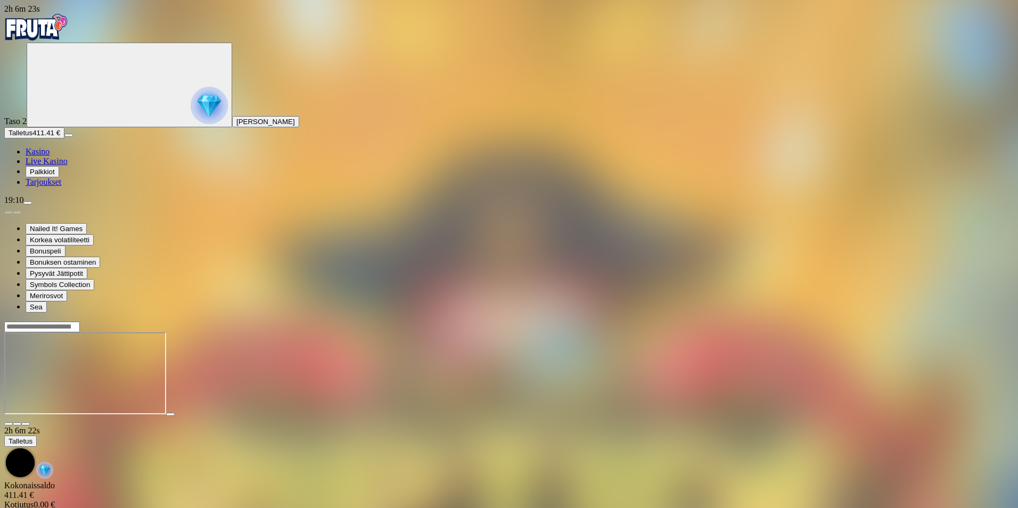
click at [749, 321] on div at bounding box center [508, 326] width 1009 height 11
click at [754, 321] on div at bounding box center [508, 326] width 1009 height 11
click at [751, 321] on div at bounding box center [508, 326] width 1009 height 11
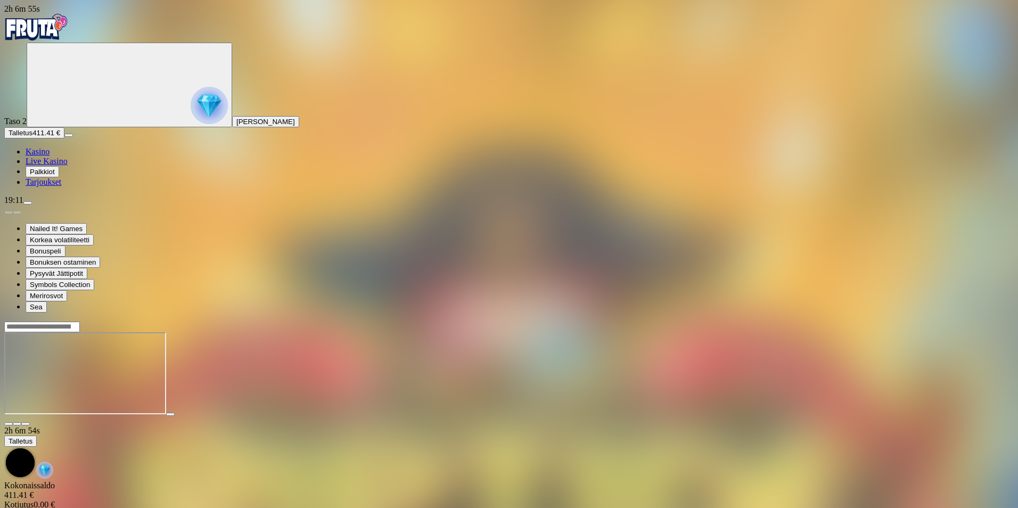
click at [80, 321] on input "Search" at bounding box center [42, 326] width 76 height 11
click at [9, 424] on span "close icon" at bounding box center [9, 424] width 0 height 0
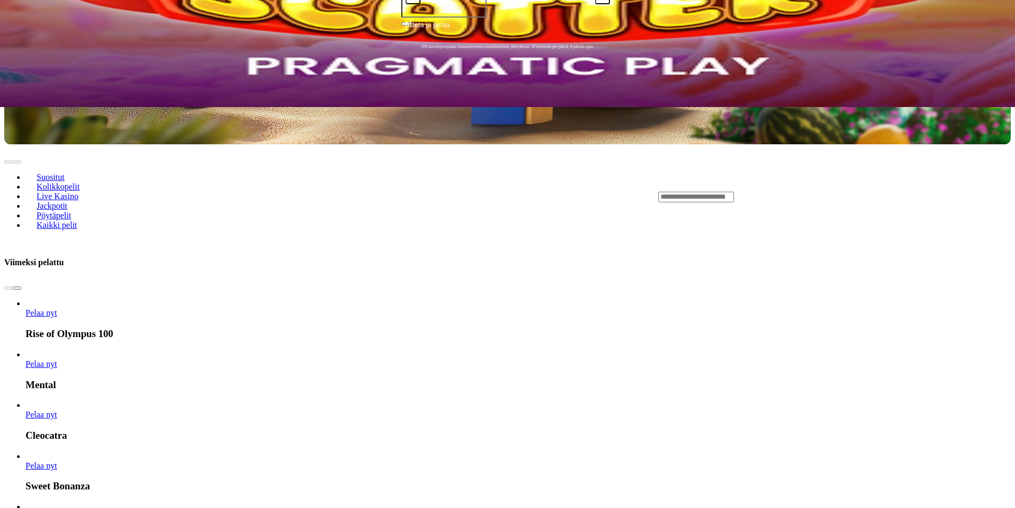
scroll to position [426, 0]
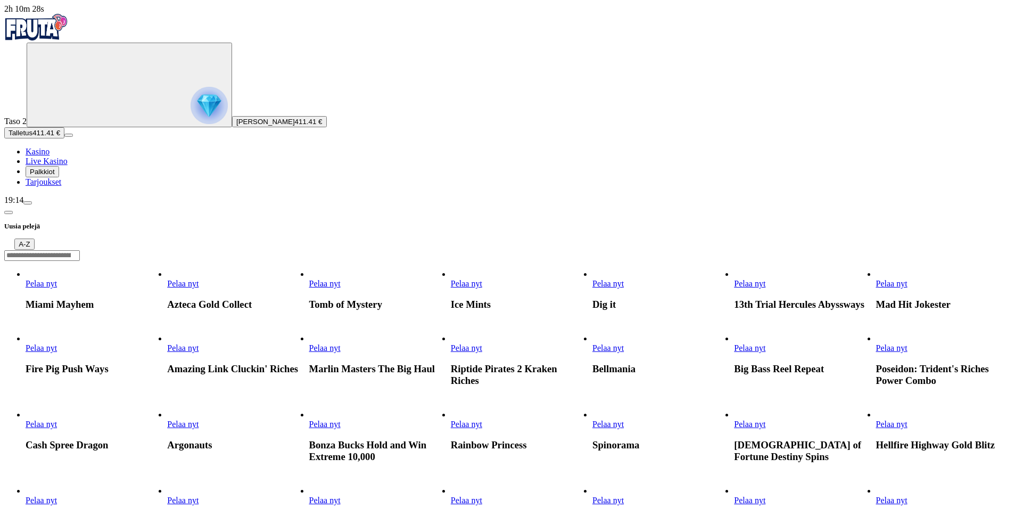
click at [199, 279] on span "Pelaa nyt" at bounding box center [182, 283] width 31 height 9
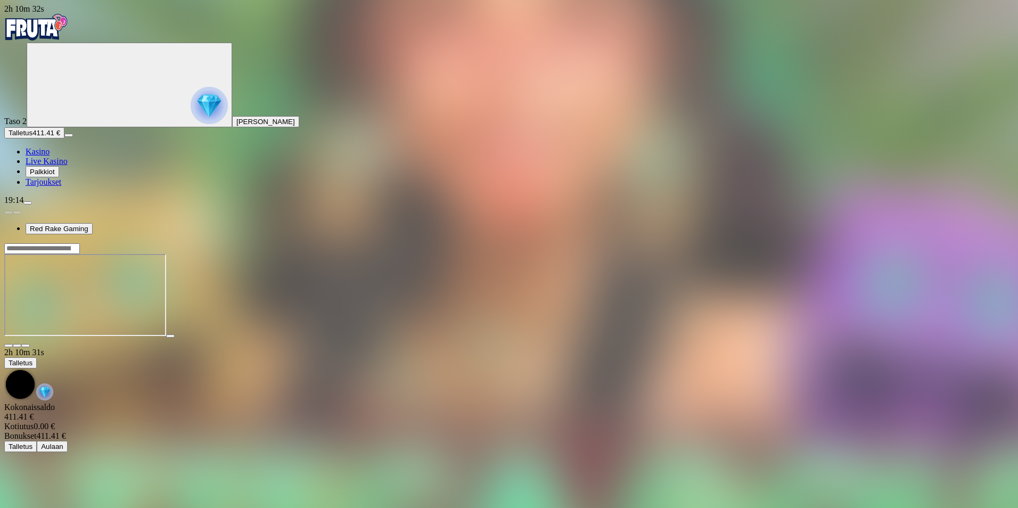
click at [9, 345] on span "close icon" at bounding box center [9, 345] width 0 height 0
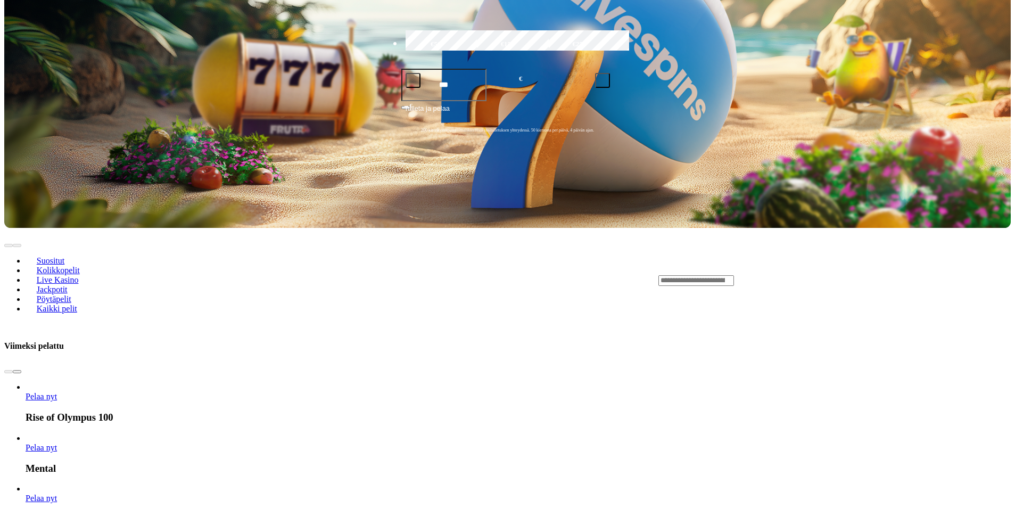
scroll to position [319, 0]
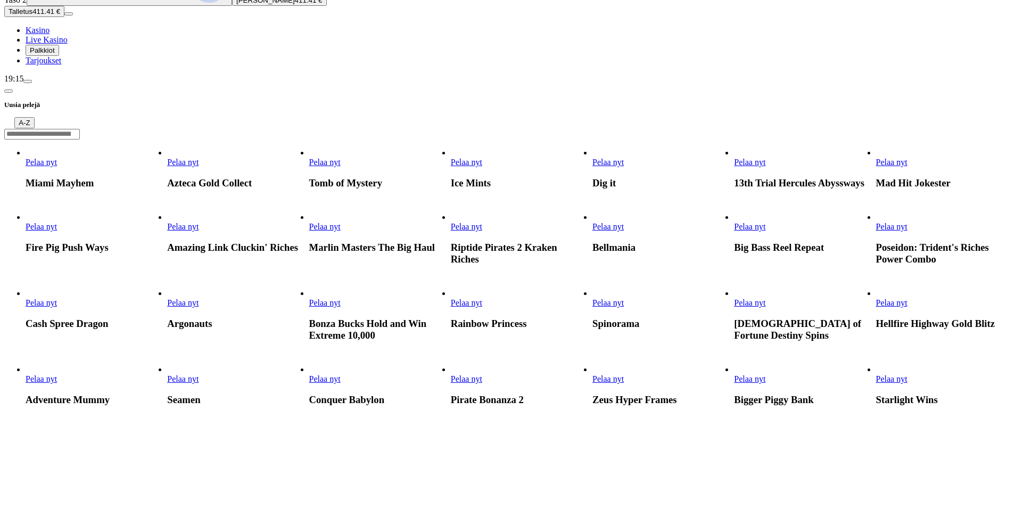
scroll to position [160, 0]
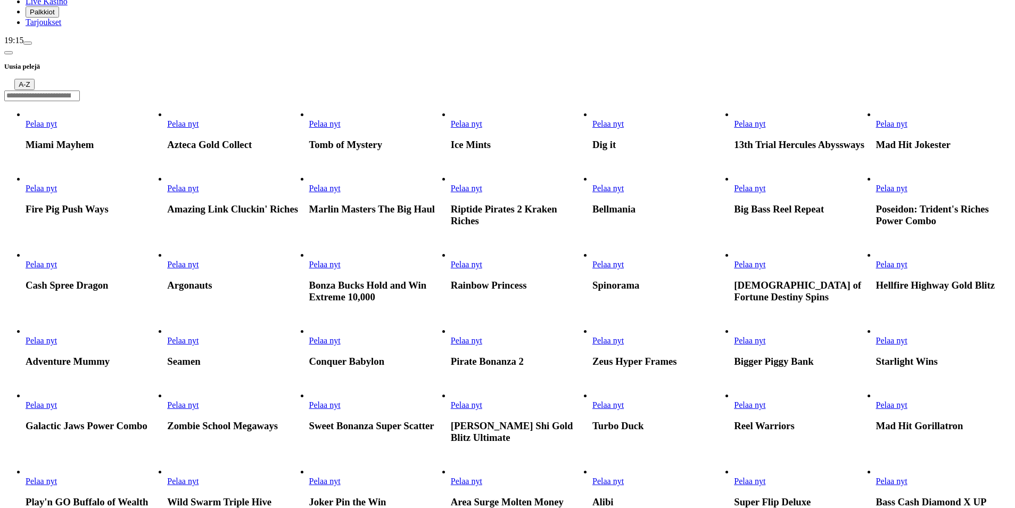
click at [765, 184] on span "Pelaa nyt" at bounding box center [749, 188] width 31 height 9
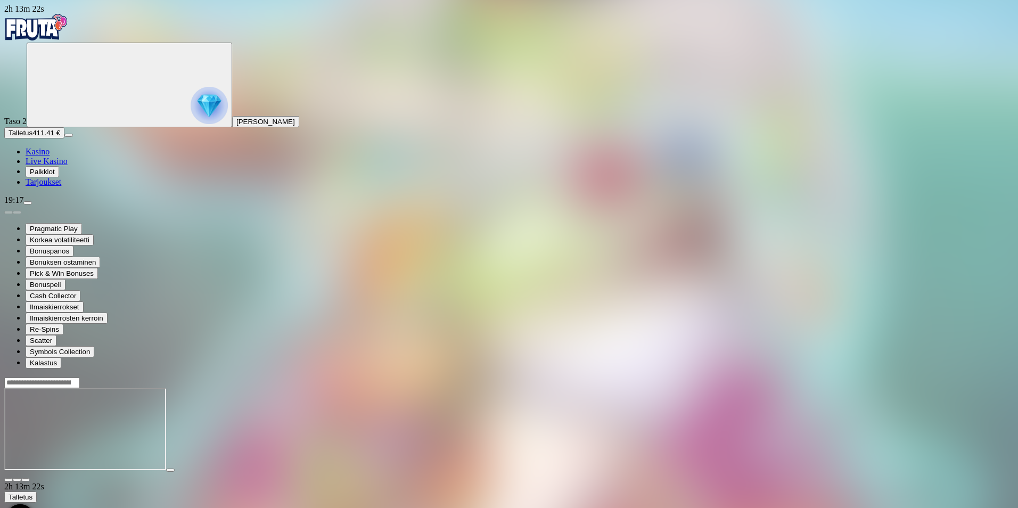
click at [9, 480] on span "close icon" at bounding box center [9, 480] width 0 height 0
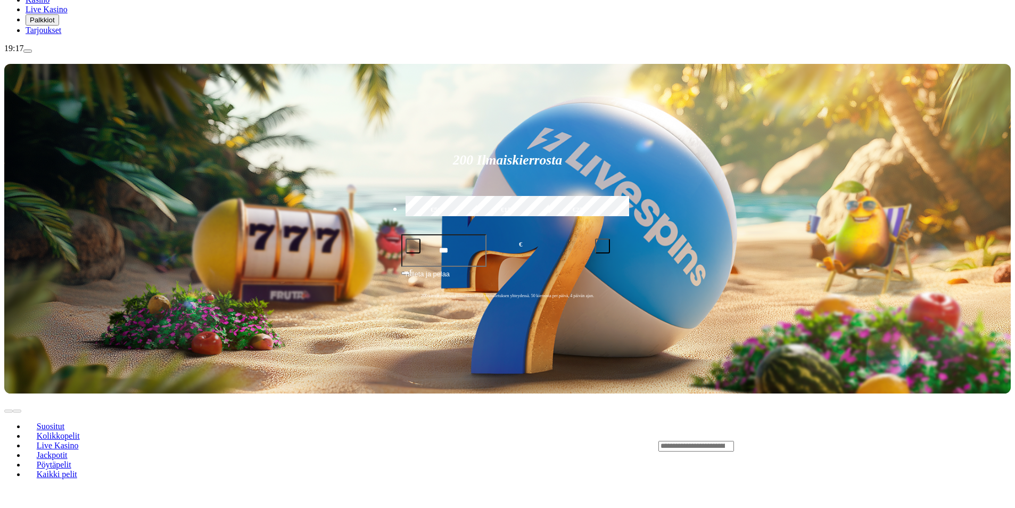
scroll to position [160, 0]
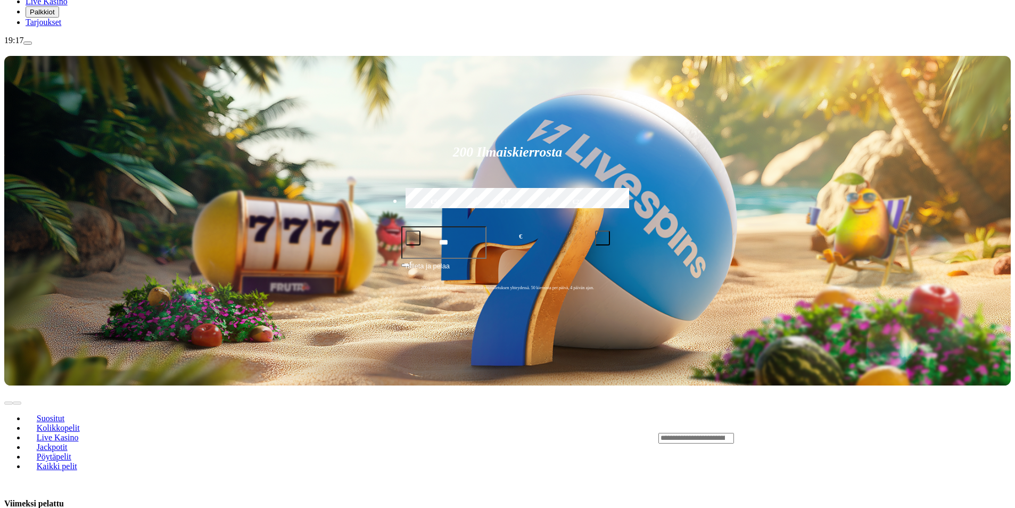
click at [734, 433] on input "Search" at bounding box center [696, 438] width 76 height 11
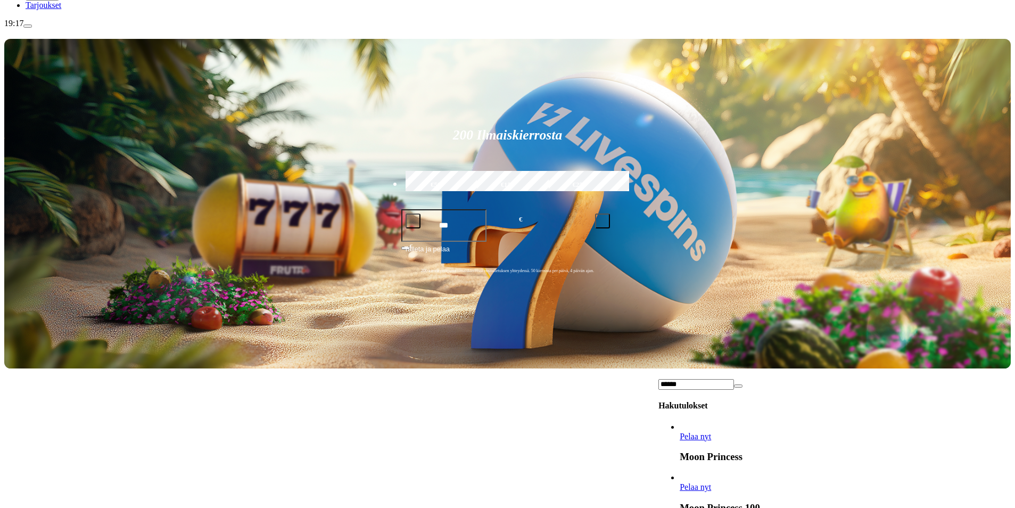
scroll to position [213, 0]
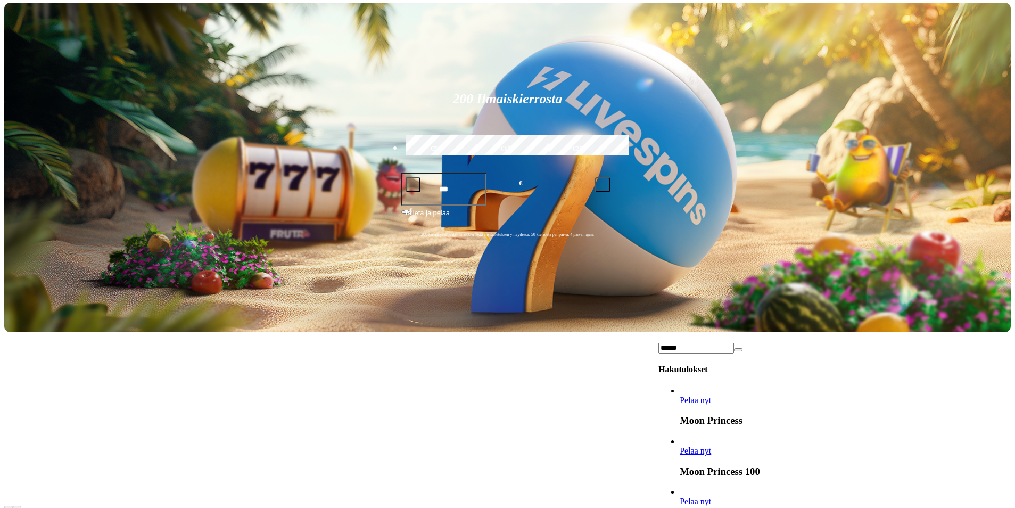
type input "******"
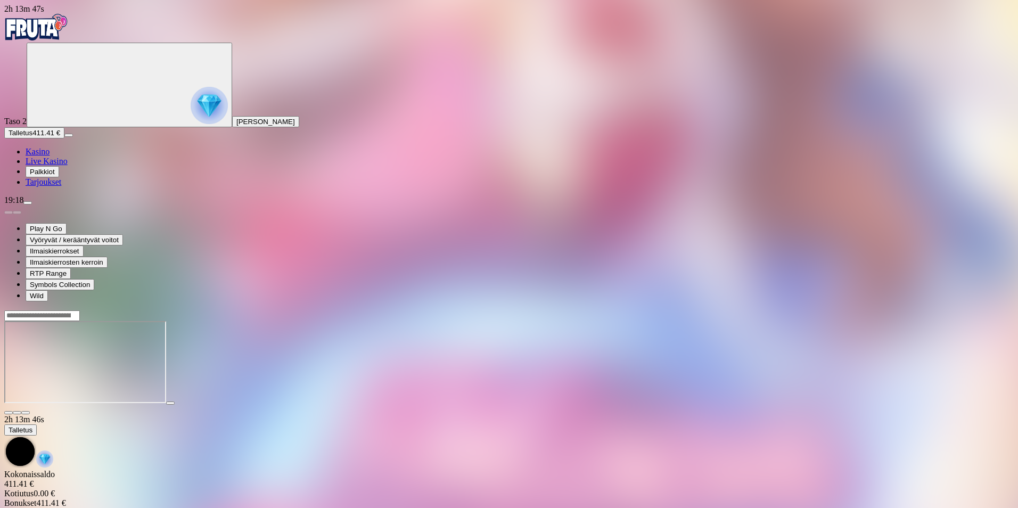
click at [28, 203] on span "menu icon" at bounding box center [28, 203] width 0 height 0
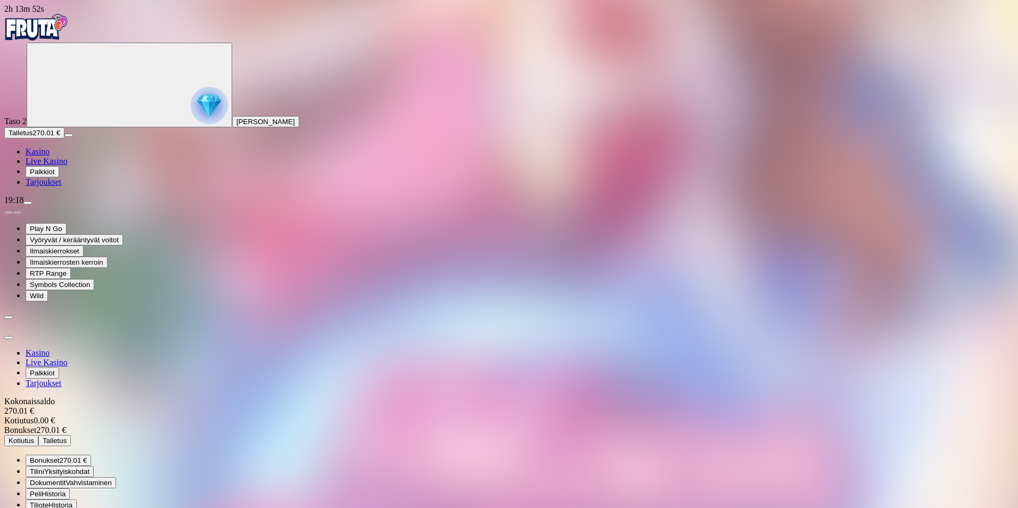
click at [87, 456] on span "270.01 €" at bounding box center [74, 460] width 28 height 8
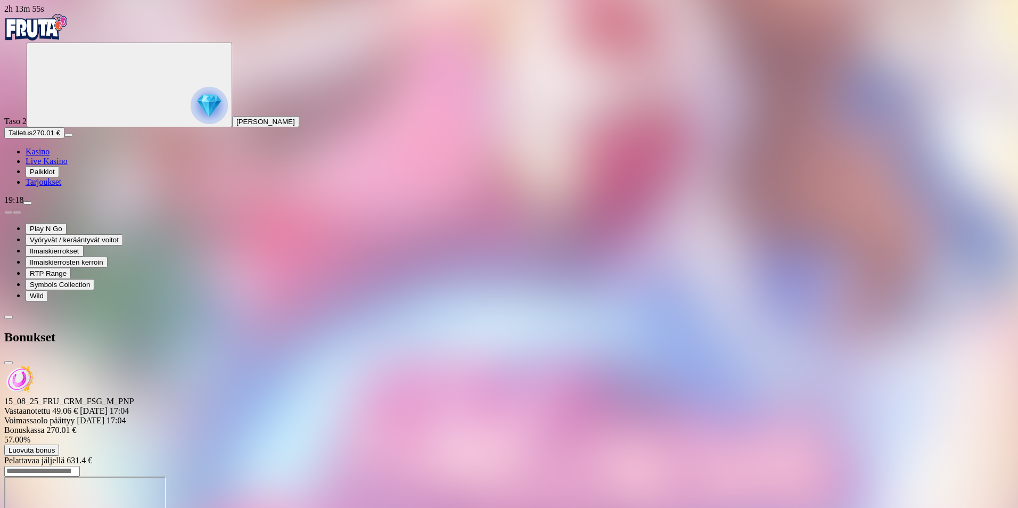
click at [9, 362] on span "close icon" at bounding box center [9, 362] width 0 height 0
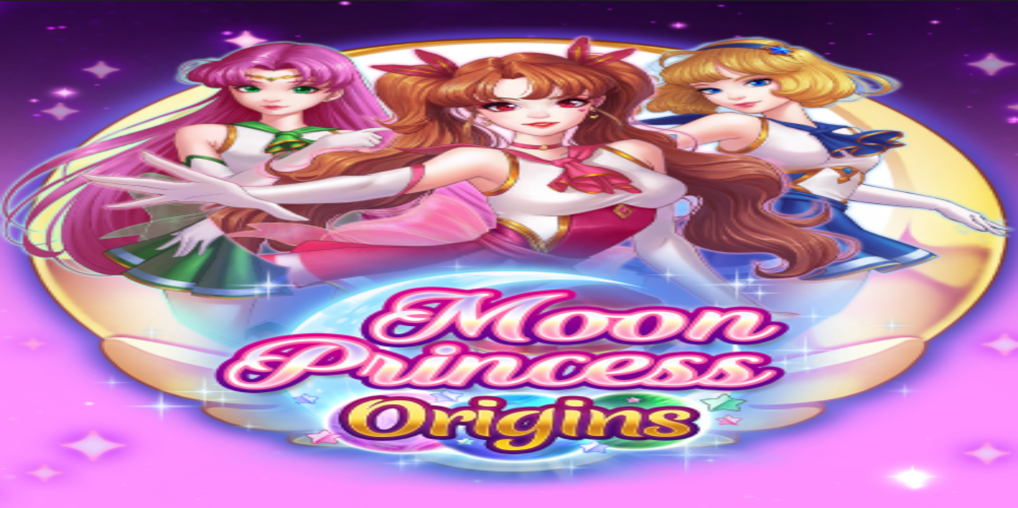
click at [9, 412] on span "close icon" at bounding box center [9, 412] width 0 height 0
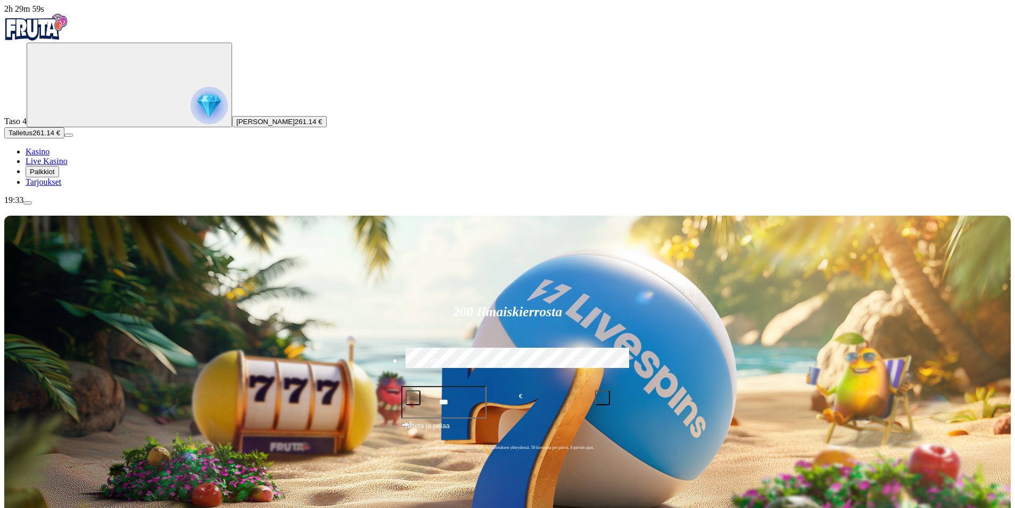
click at [32, 204] on button "menu" at bounding box center [27, 202] width 9 height 3
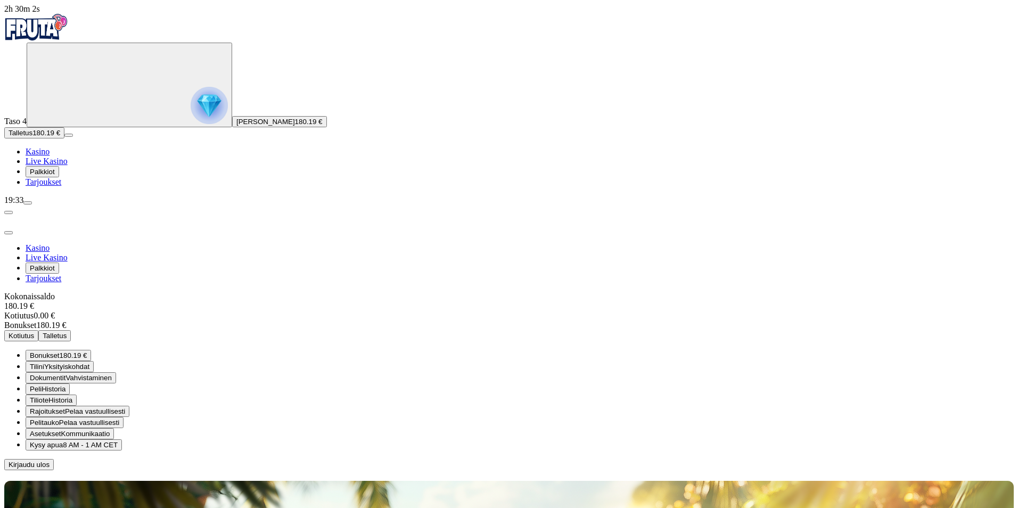
click at [87, 351] on span "180.19 €" at bounding box center [74, 355] width 28 height 8
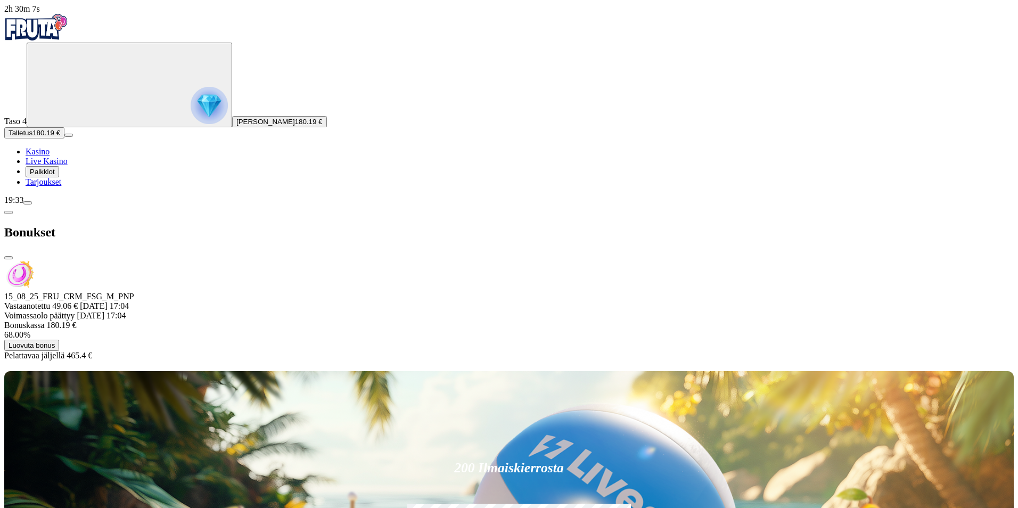
click at [9, 258] on span "close icon" at bounding box center [9, 258] width 0 height 0
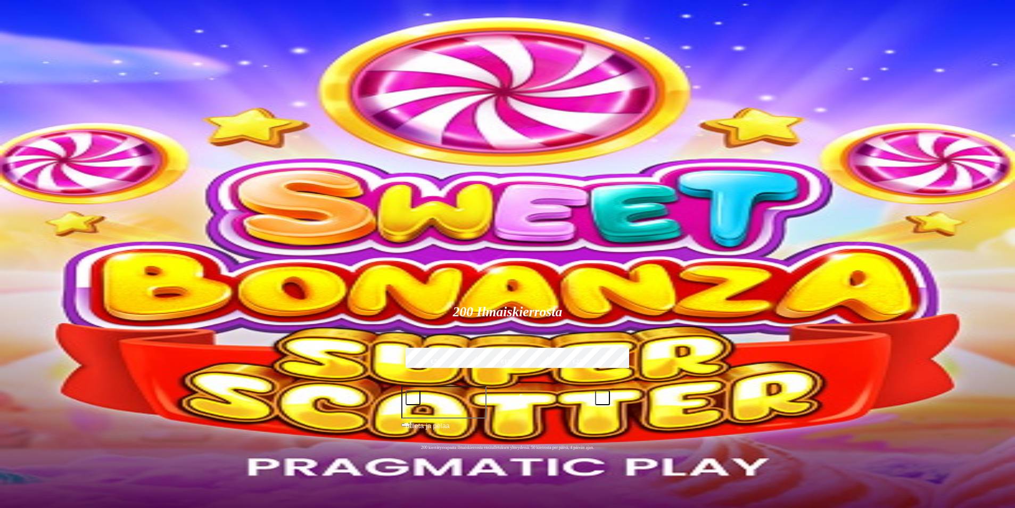
type input "****"
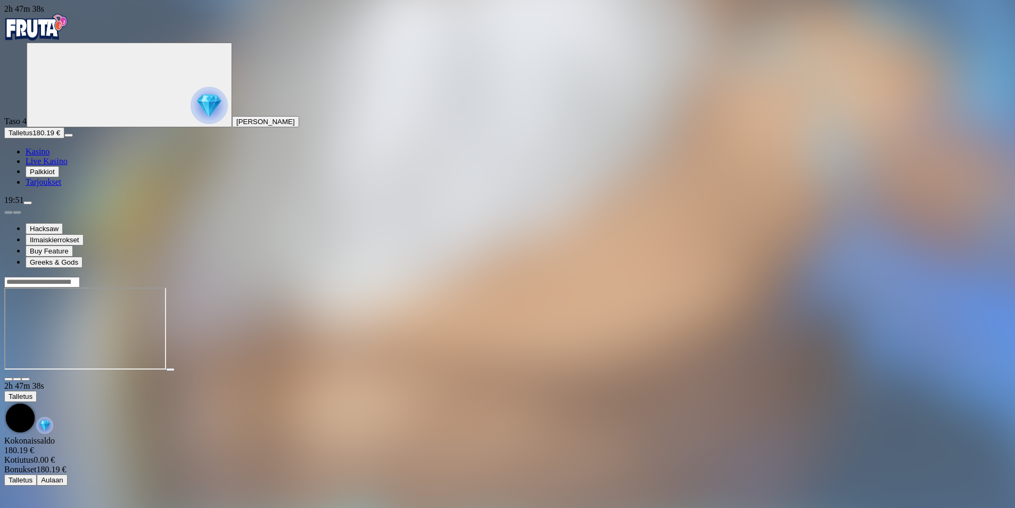
click at [441, 276] on main "2h 47m 38s Talletus Kokonaissaldo 180.19 € Kotiutus 0.00 € Bonukset 180.19 € Ta…" at bounding box center [507, 380] width 1006 height 209
